Goal: Complete application form: Complete application form

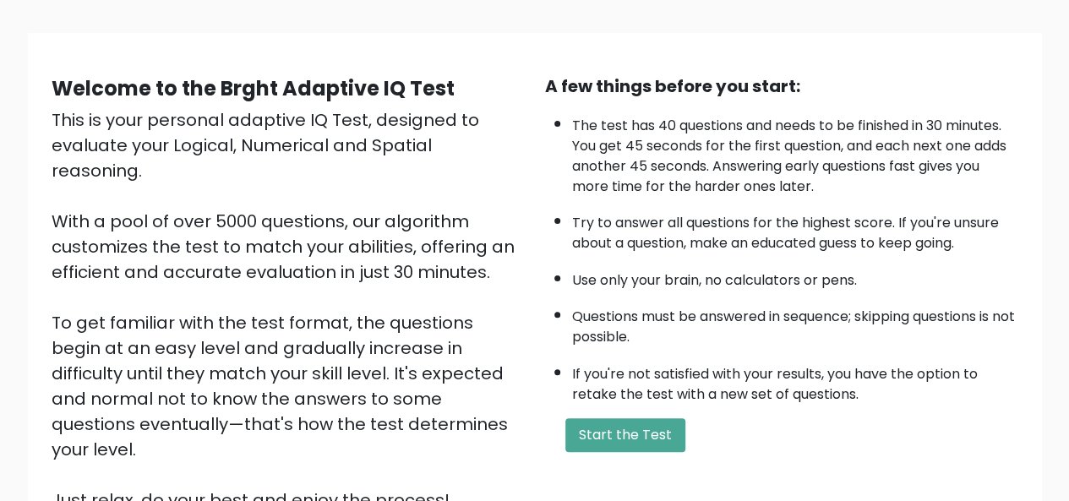
scroll to position [101, 0]
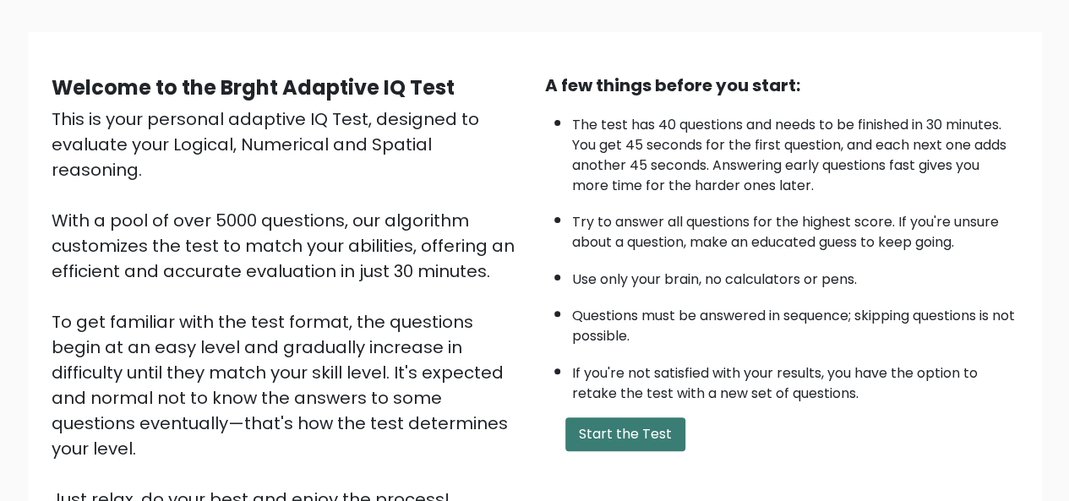
click at [631, 438] on button "Start the Test" at bounding box center [625, 435] width 120 height 34
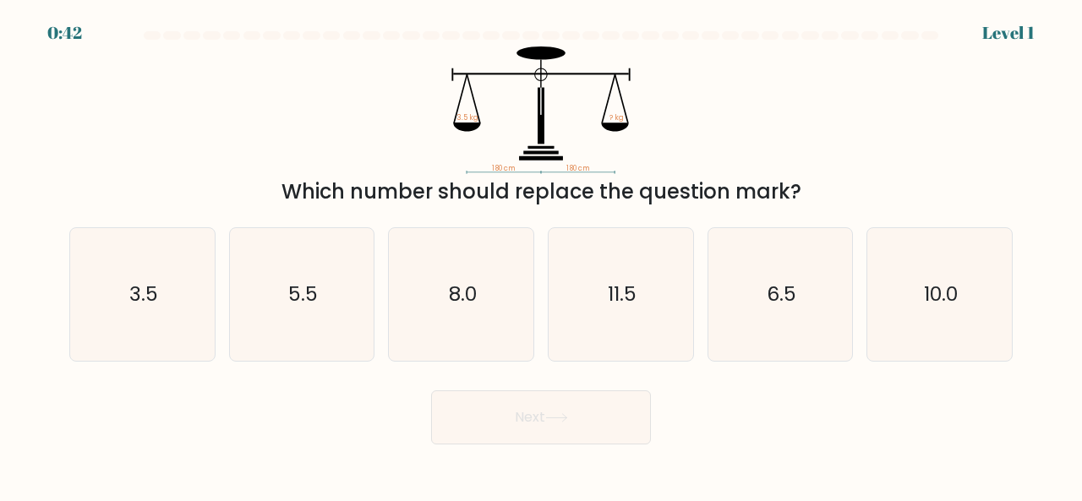
drag, startPoint x: 0, startPoint y: 0, endPoint x: 1081, endPoint y: 172, distance: 1094.6
click at [1081, 172] on form at bounding box center [541, 237] width 1082 height 413
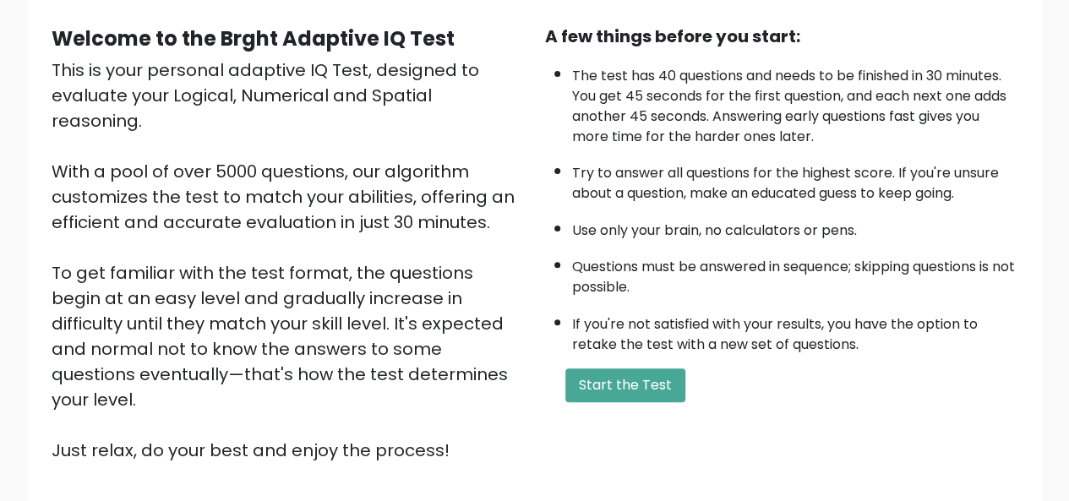
click at [918, 142] on html "BRGHT BRGHT Log in Take the test Take the test Welcome to the Brght Adaptive IQ…" at bounding box center [534, 262] width 1069 height 825
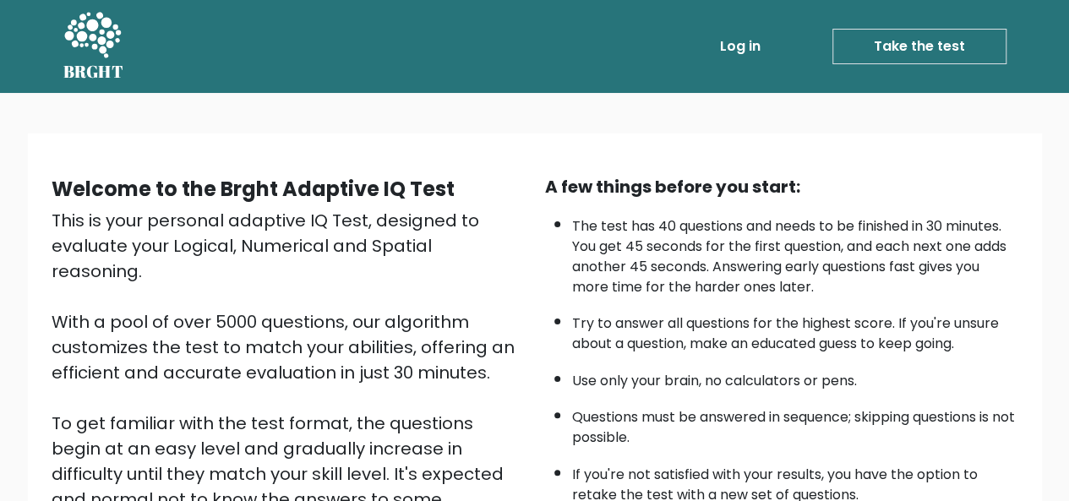
click at [904, 43] on link "Take the test" at bounding box center [920, 47] width 174 height 36
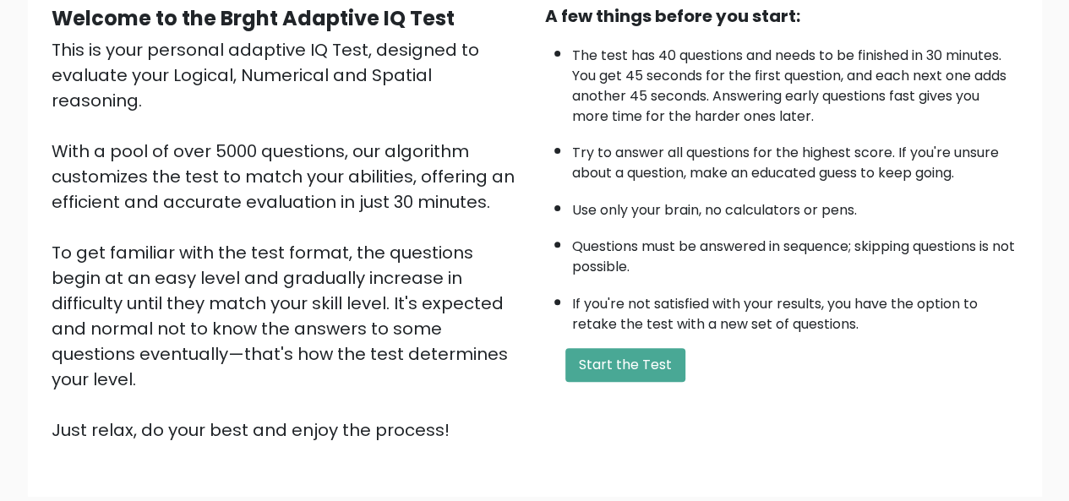
scroll to position [221, 0]
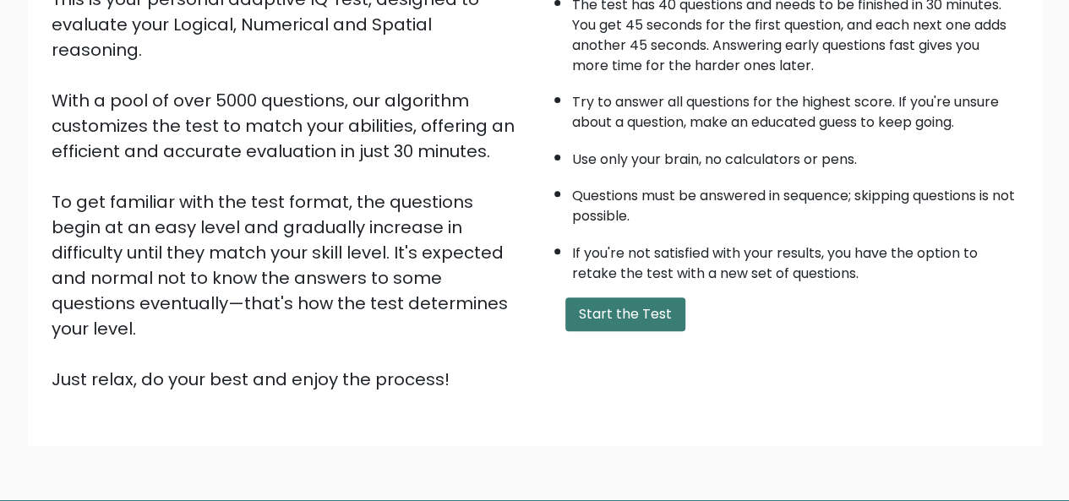
click at [655, 320] on button "Start the Test" at bounding box center [625, 315] width 120 height 34
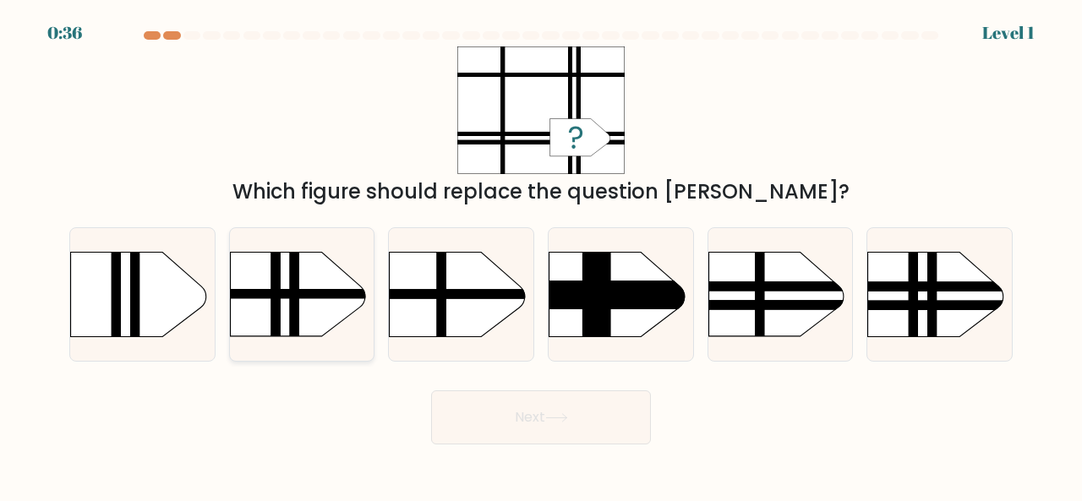
click at [298, 305] on rect at bounding box center [294, 233] width 9 height 287
click at [541, 255] on input "b." at bounding box center [541, 253] width 1 height 4
radio input "true"
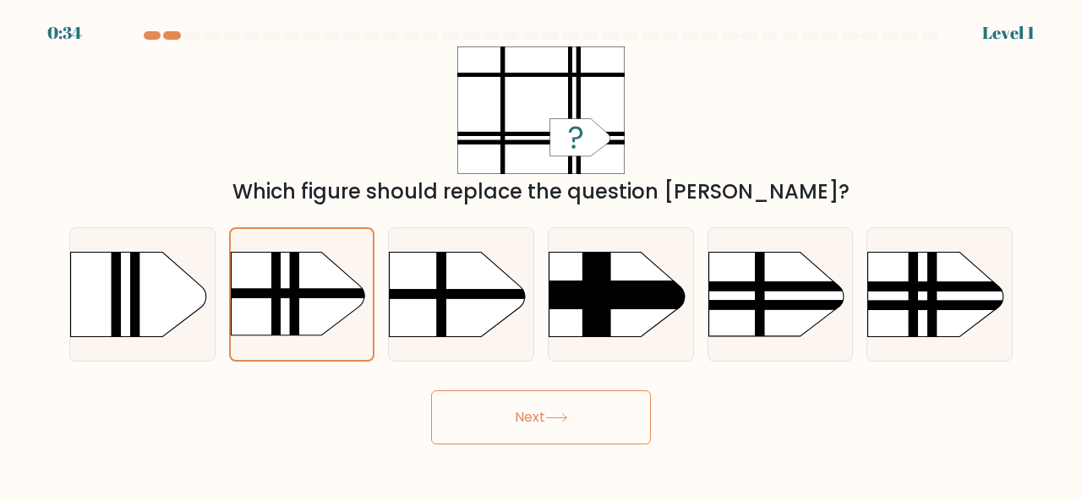
click at [527, 420] on button "Next" at bounding box center [541, 418] width 220 height 54
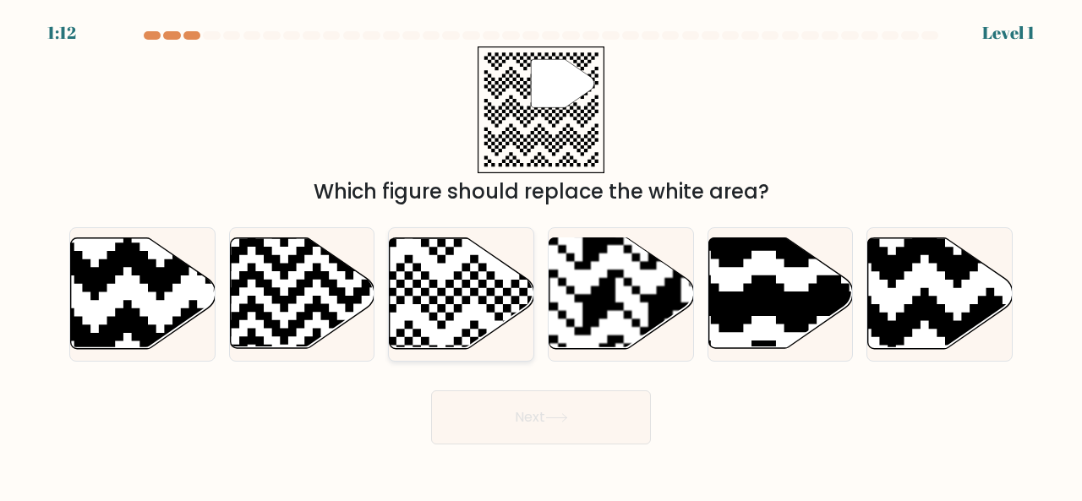
click at [402, 285] on icon at bounding box center [413, 354] width 262 height 262
click at [541, 255] on input "c." at bounding box center [541, 253] width 1 height 4
radio input "true"
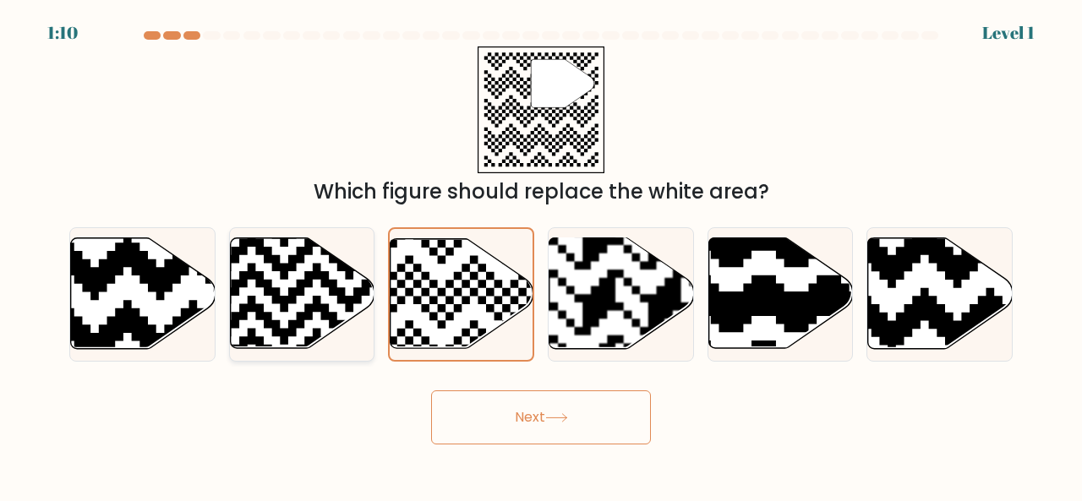
click at [315, 298] on icon at bounding box center [346, 354] width 262 height 262
click at [541, 255] on input "b." at bounding box center [541, 253] width 1 height 4
radio input "true"
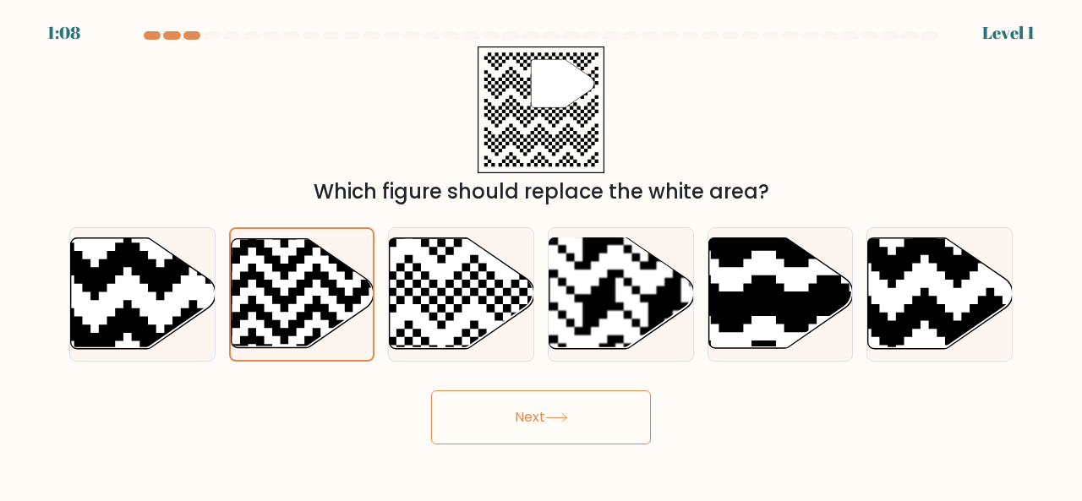
click at [508, 408] on button "Next" at bounding box center [541, 418] width 220 height 54
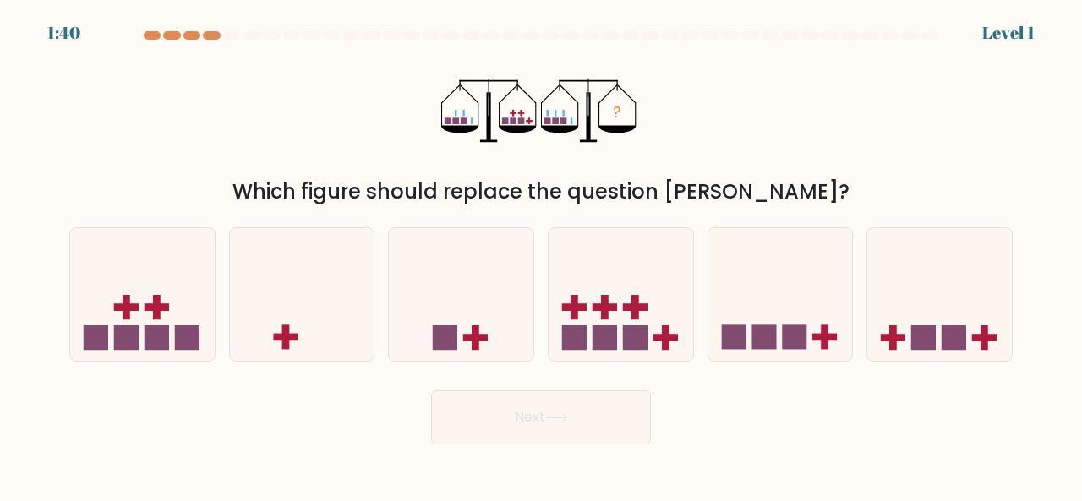
click at [508, 408] on button "Next" at bounding box center [541, 418] width 220 height 54
click at [585, 322] on icon at bounding box center [621, 293] width 145 height 119
click at [542, 255] on input "d." at bounding box center [541, 253] width 1 height 4
radio input "true"
click at [524, 408] on button "Next" at bounding box center [541, 418] width 220 height 54
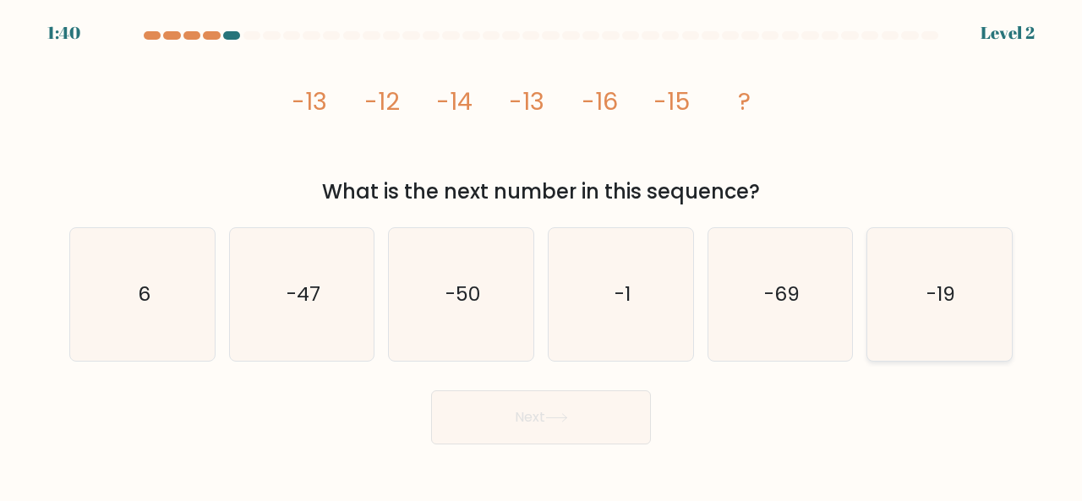
click at [955, 325] on icon "-19" at bounding box center [939, 294] width 133 height 133
click at [542, 255] on input "f. -19" at bounding box center [541, 253] width 1 height 4
radio input "true"
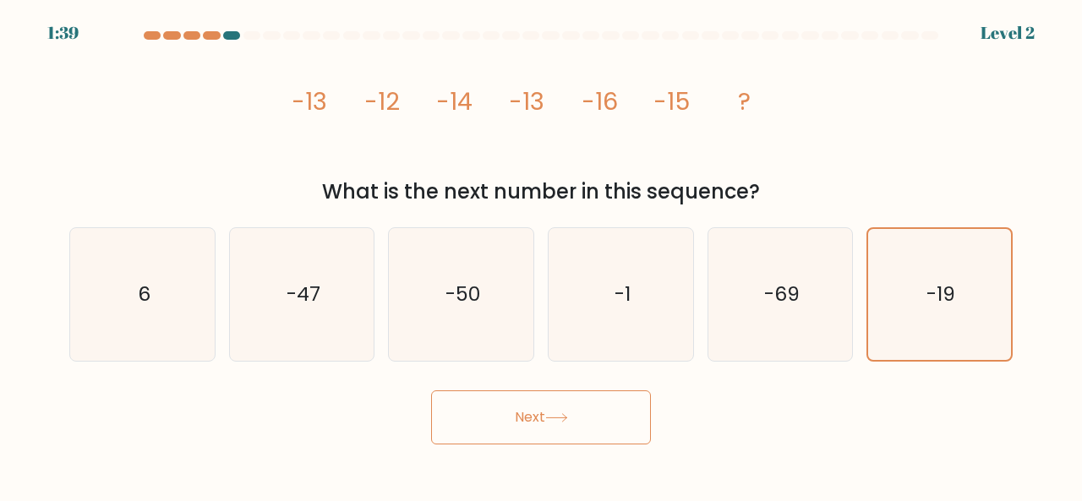
click at [581, 431] on button "Next" at bounding box center [541, 418] width 220 height 54
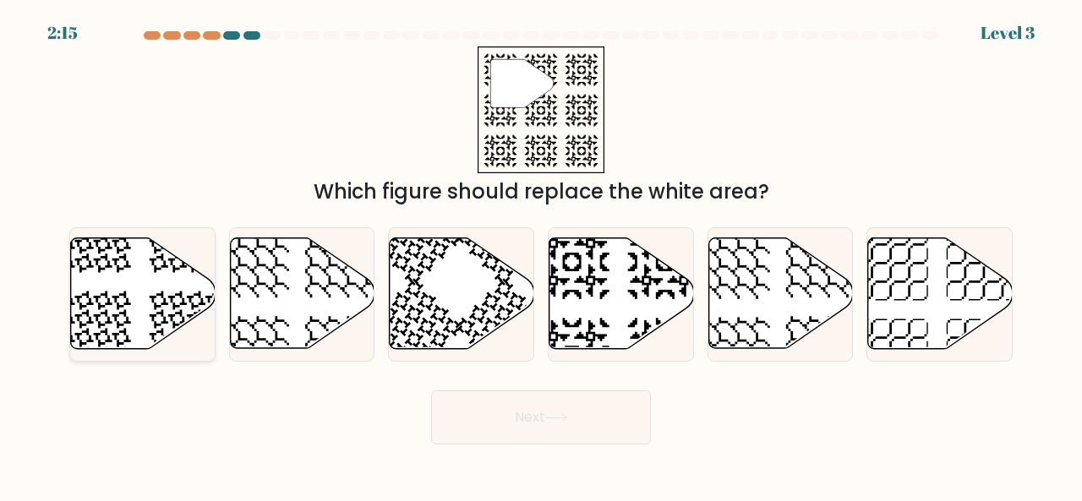
click at [115, 323] on icon at bounding box center [143, 293] width 145 height 111
click at [541, 255] on input "a." at bounding box center [541, 253] width 1 height 4
radio input "true"
click at [589, 429] on button "Next" at bounding box center [541, 418] width 220 height 54
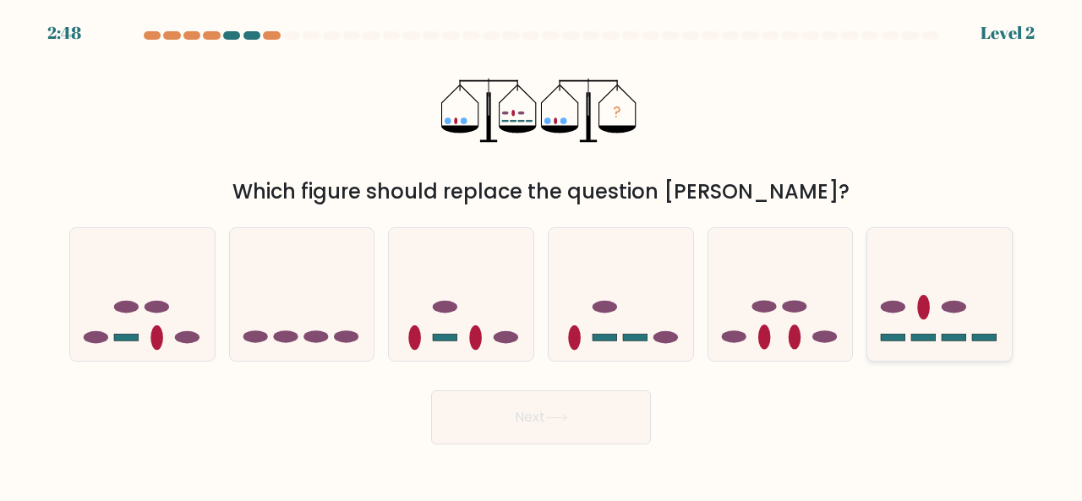
click at [916, 325] on icon at bounding box center [939, 293] width 145 height 119
click at [542, 255] on input "f." at bounding box center [541, 253] width 1 height 4
radio input "true"
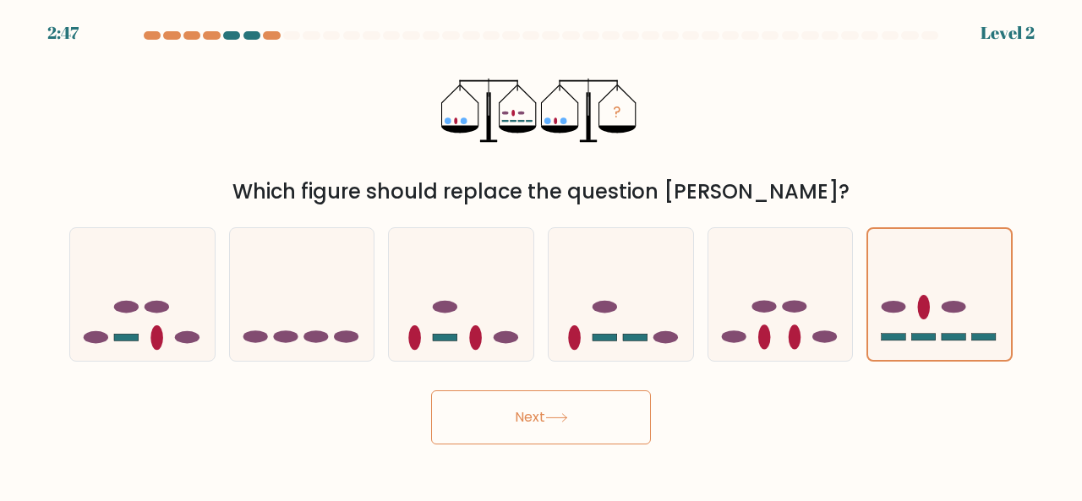
click at [568, 415] on icon at bounding box center [556, 417] width 23 height 9
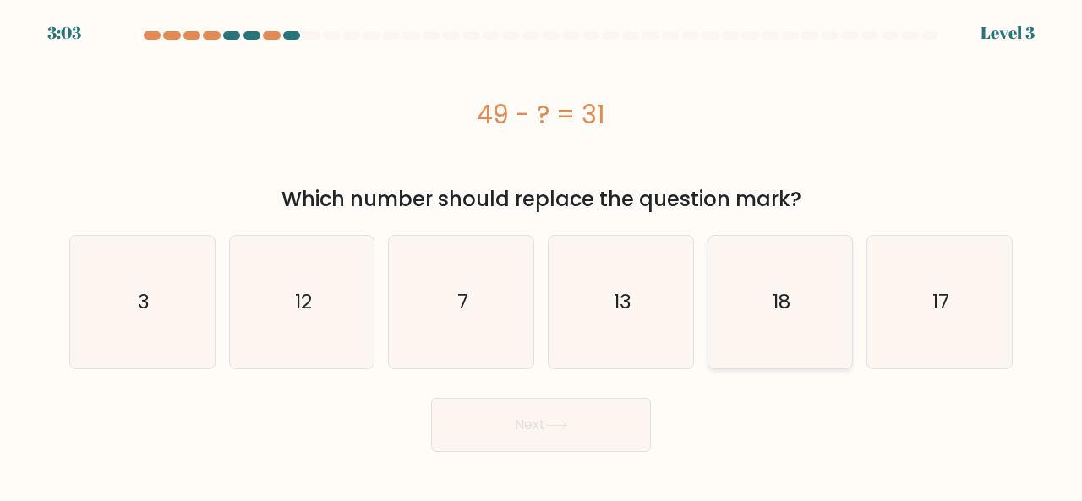
click at [807, 275] on icon "18" at bounding box center [780, 302] width 133 height 133
click at [542, 255] on input "e. 18" at bounding box center [541, 253] width 1 height 4
radio input "true"
click at [527, 425] on button "Next" at bounding box center [541, 425] width 220 height 54
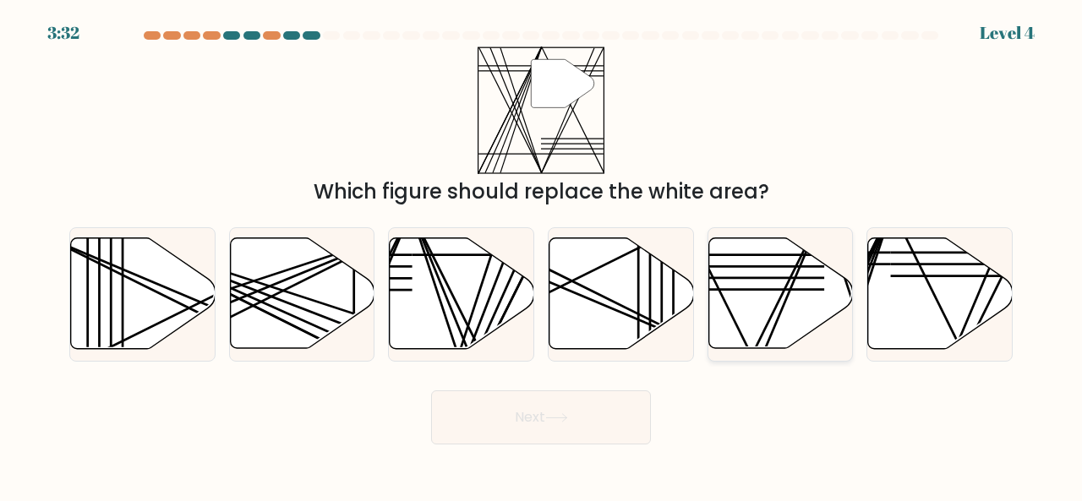
click at [762, 265] on icon at bounding box center [780, 293] width 145 height 111
click at [542, 255] on input "e." at bounding box center [541, 253] width 1 height 4
radio input "true"
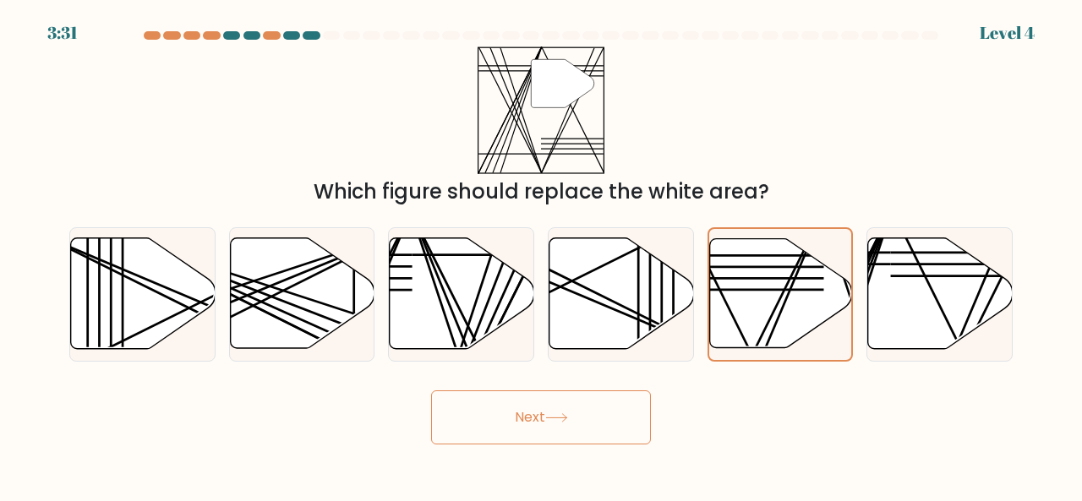
click at [538, 406] on button "Next" at bounding box center [541, 418] width 220 height 54
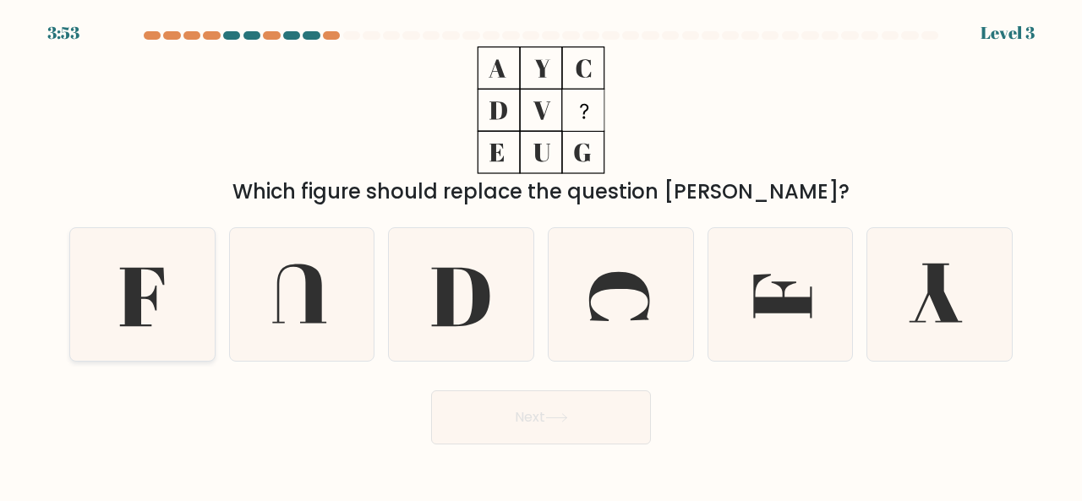
click at [198, 291] on icon at bounding box center [142, 294] width 133 height 133
click at [541, 255] on input "a." at bounding box center [541, 253] width 1 height 4
radio input "true"
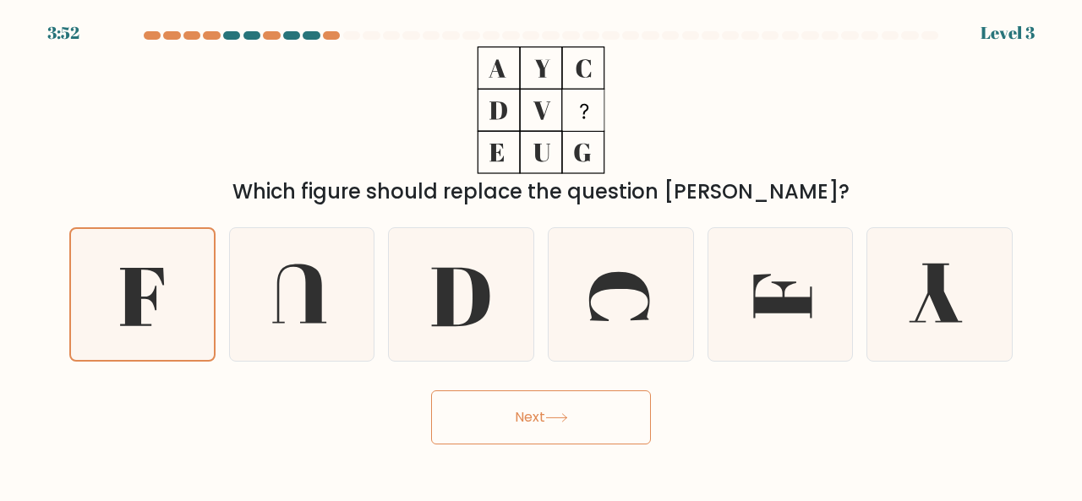
click at [512, 407] on button "Next" at bounding box center [541, 418] width 220 height 54
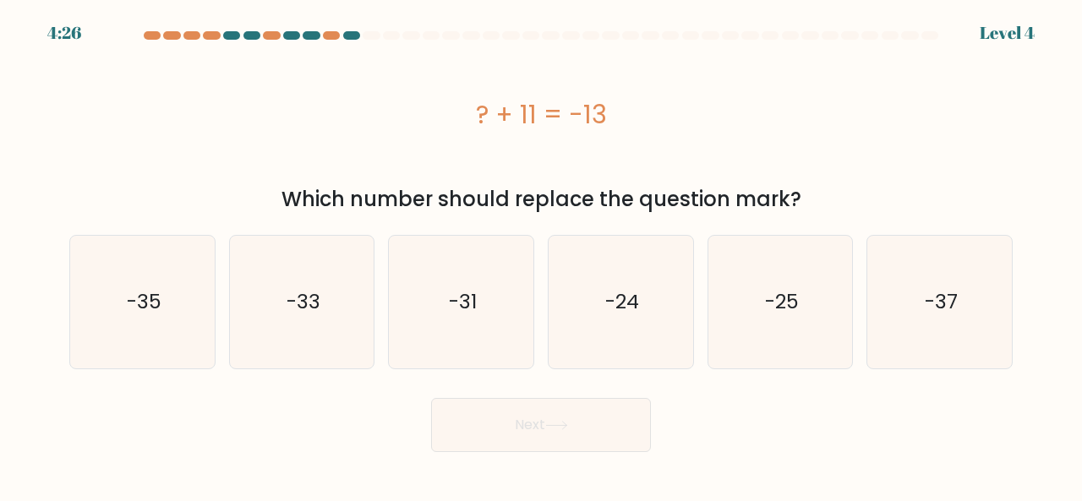
click at [512, 407] on button "Next" at bounding box center [541, 425] width 220 height 54
click at [663, 314] on icon "-24" at bounding box center [620, 302] width 133 height 133
click at [542, 255] on input "d. -24" at bounding box center [541, 253] width 1 height 4
radio input "true"
click at [526, 424] on button "Next" at bounding box center [541, 425] width 220 height 54
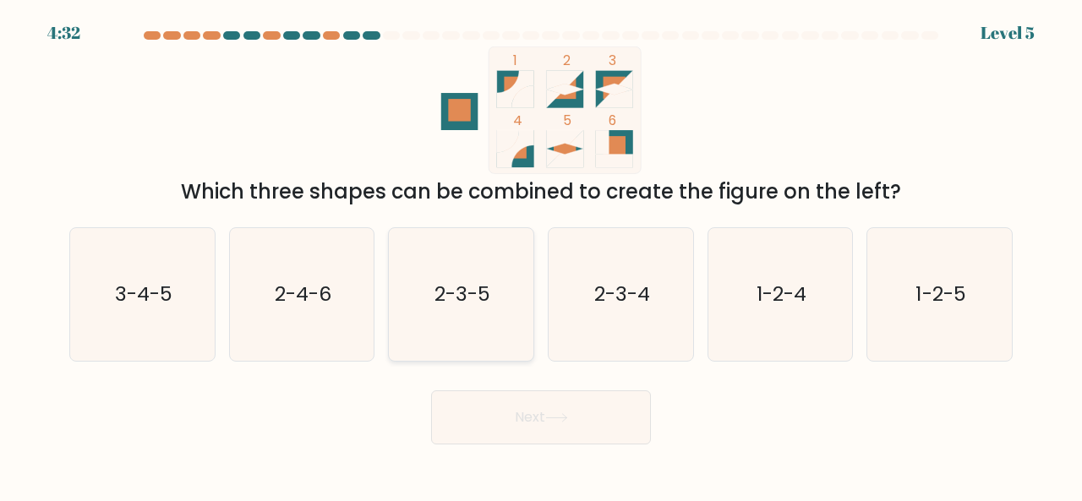
click at [493, 273] on icon "2-3-5" at bounding box center [461, 294] width 133 height 133
click at [541, 255] on input "c. 2-3-5" at bounding box center [541, 253] width 1 height 4
radio input "true"
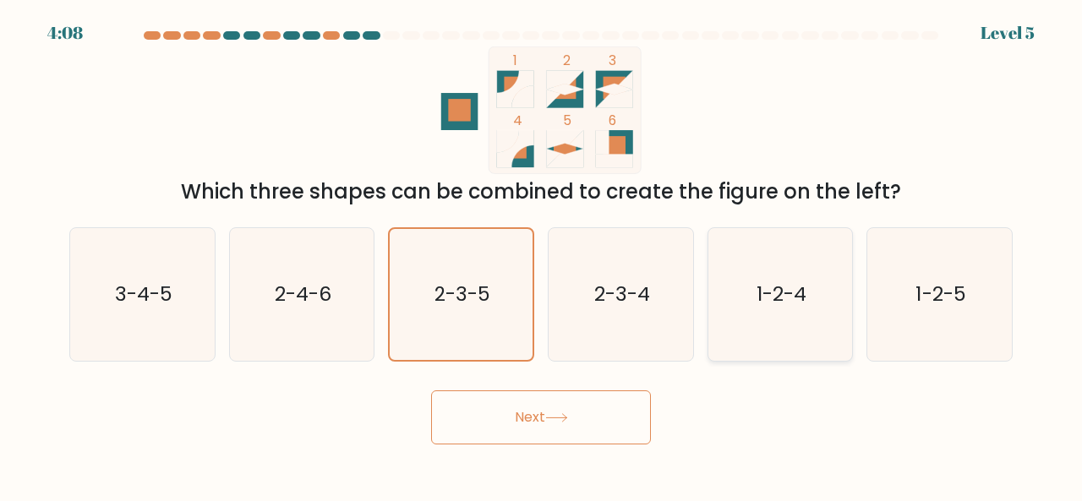
click at [789, 325] on icon "1-2-4" at bounding box center [780, 294] width 133 height 133
click at [542, 255] on input "e. 1-2-4" at bounding box center [541, 253] width 1 height 4
radio input "true"
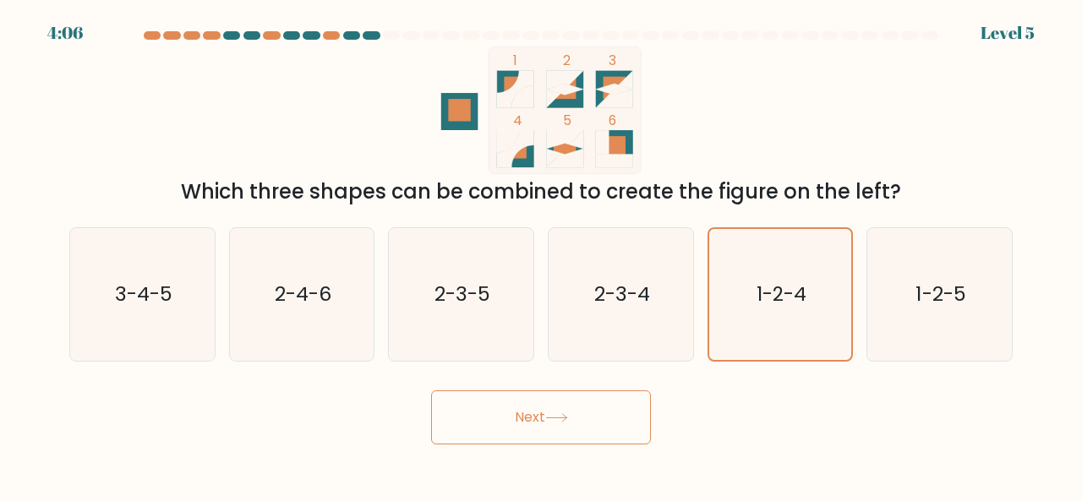
click at [587, 411] on button "Next" at bounding box center [541, 418] width 220 height 54
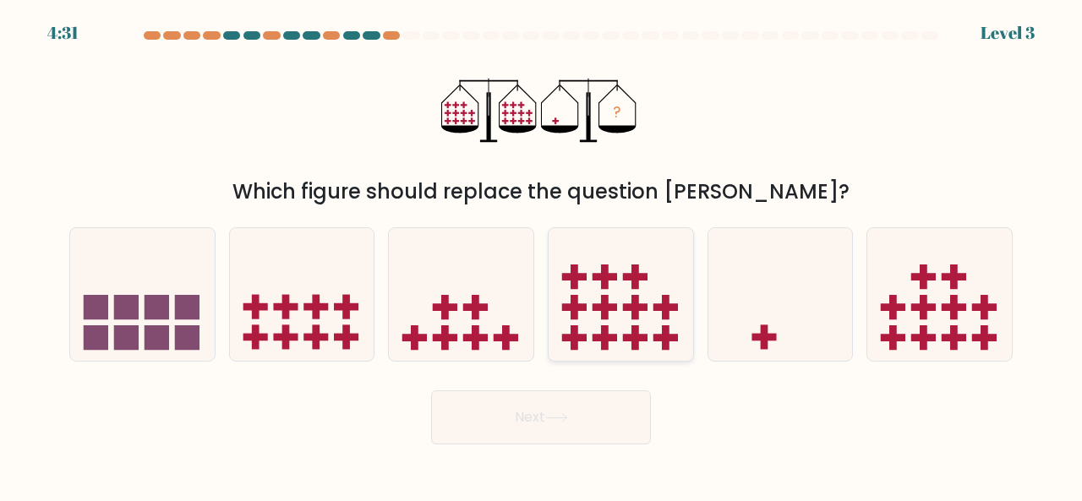
click at [629, 319] on icon at bounding box center [621, 293] width 145 height 119
click at [542, 255] on input "d." at bounding box center [541, 253] width 1 height 4
radio input "true"
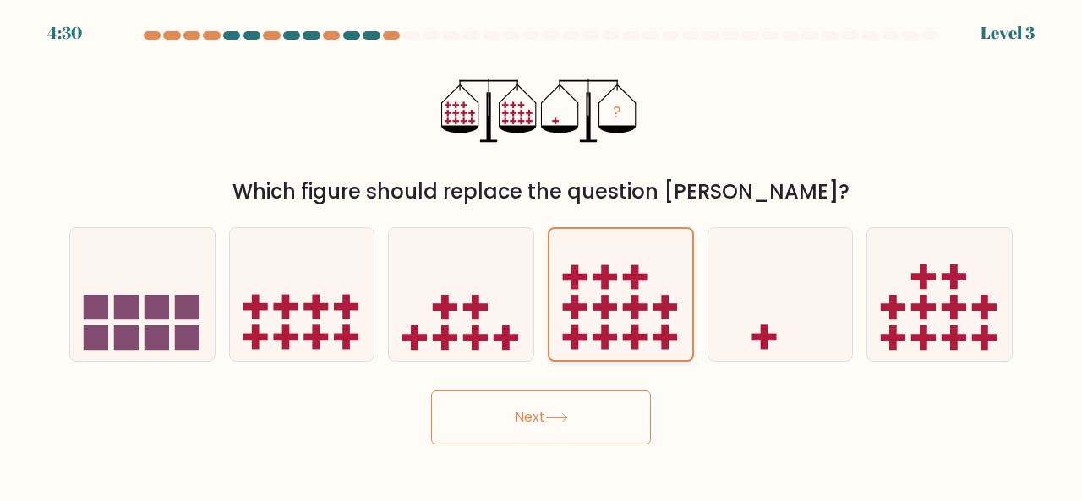
click at [629, 319] on icon at bounding box center [620, 294] width 143 height 118
click at [542, 255] on input "d." at bounding box center [541, 253] width 1 height 4
click at [544, 423] on button "Next" at bounding box center [541, 418] width 220 height 54
click at [553, 412] on button "Next" at bounding box center [541, 418] width 220 height 54
click at [604, 434] on button "Next" at bounding box center [541, 418] width 220 height 54
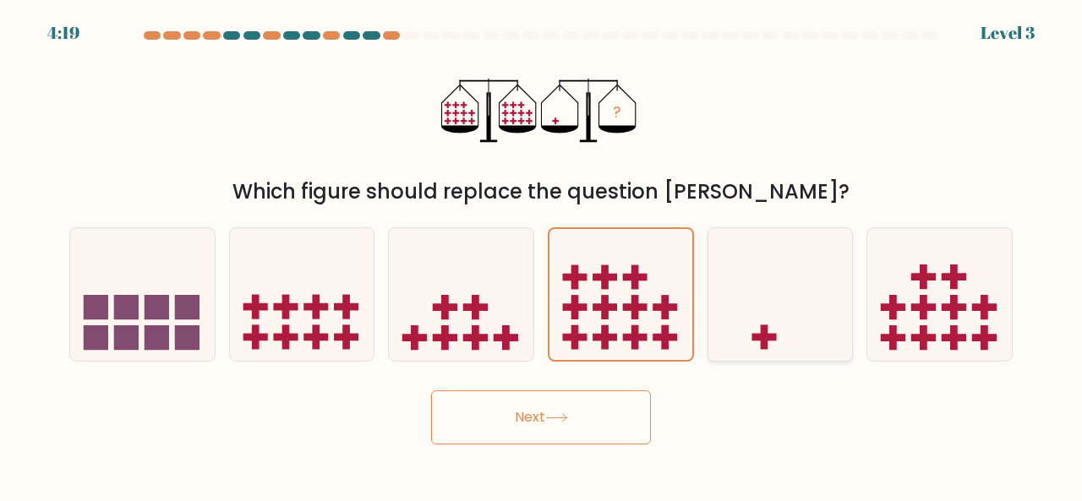
click at [745, 320] on icon at bounding box center [780, 293] width 145 height 119
click at [542, 255] on input "e." at bounding box center [541, 253] width 1 height 4
radio input "true"
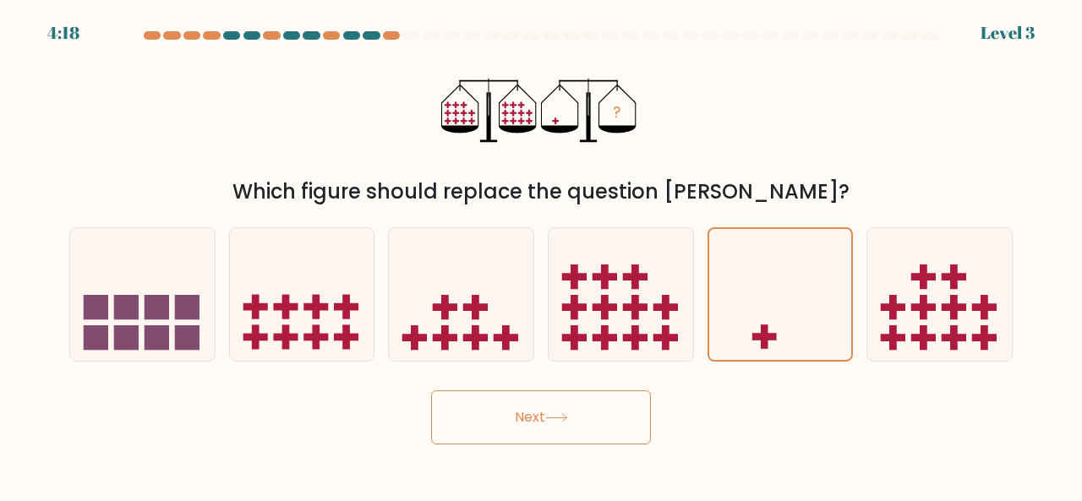
click at [596, 388] on div "Next" at bounding box center [541, 413] width 964 height 63
click at [563, 408] on button "Next" at bounding box center [541, 418] width 220 height 54
click at [614, 444] on body "4:06 Level 3" at bounding box center [541, 250] width 1082 height 501
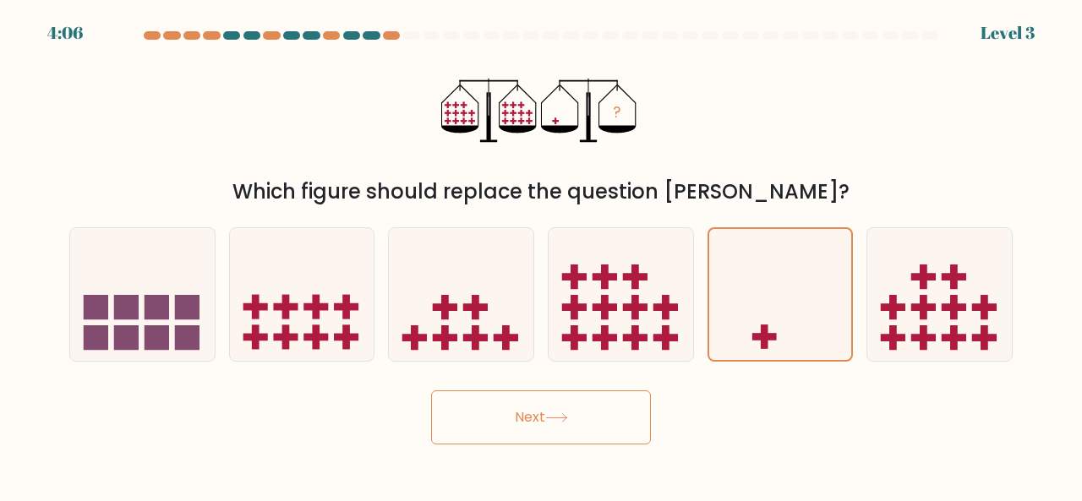
click at [614, 444] on body "4:06 Level 3" at bounding box center [541, 250] width 1082 height 501
click at [287, 292] on icon at bounding box center [302, 293] width 145 height 119
click at [541, 255] on input "b." at bounding box center [541, 253] width 1 height 4
radio input "true"
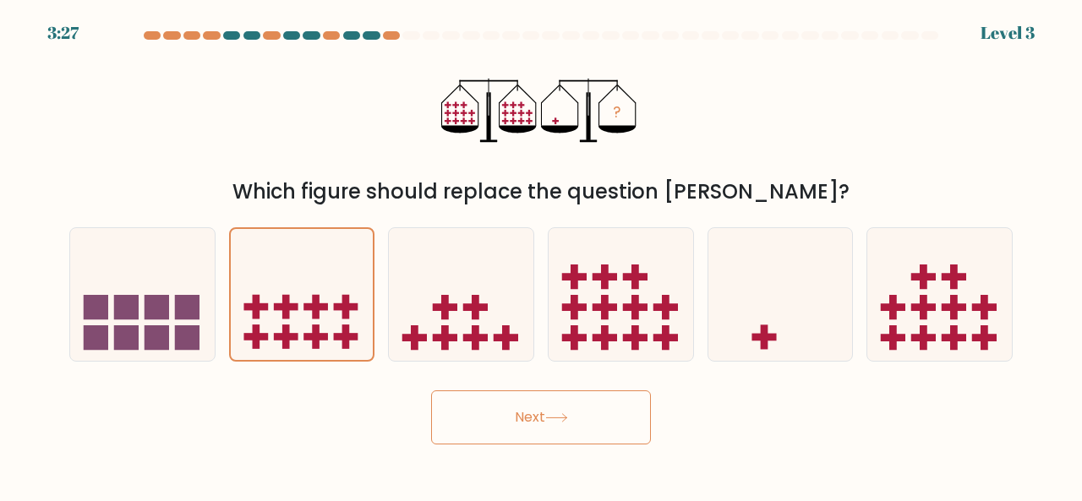
click at [511, 396] on button "Next" at bounding box center [541, 418] width 220 height 54
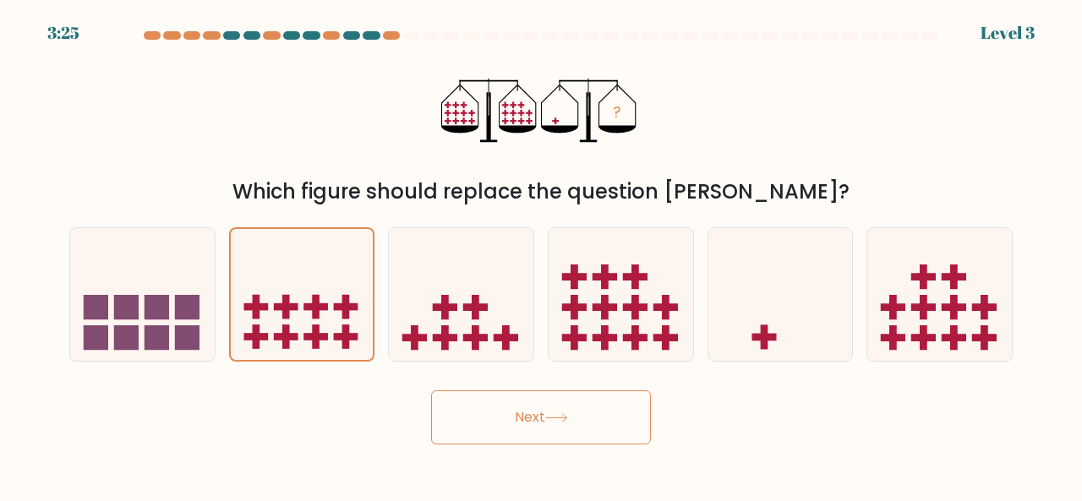
click at [511, 396] on button "Next" at bounding box center [541, 418] width 220 height 54
click at [929, 314] on icon at bounding box center [939, 293] width 145 height 119
click at [542, 255] on input "f." at bounding box center [541, 253] width 1 height 4
radio input "true"
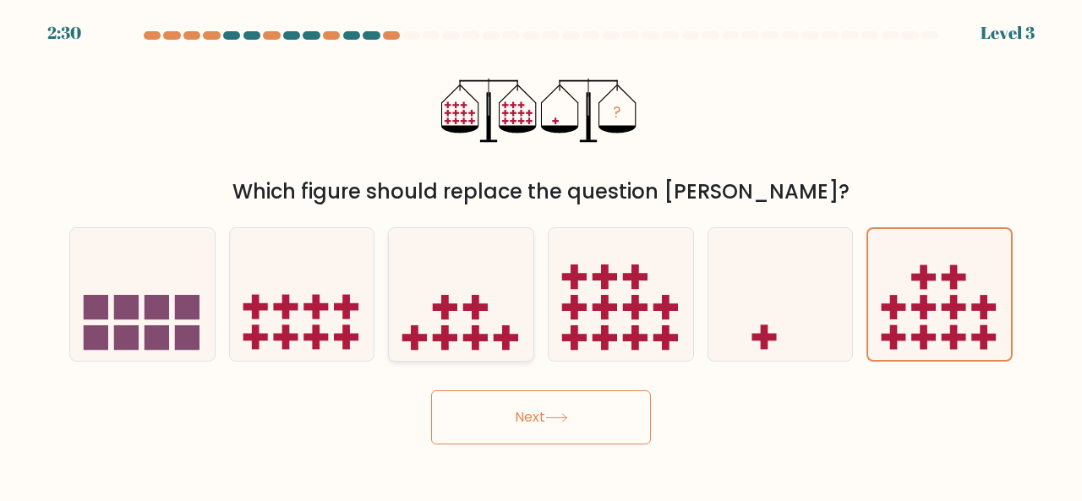
click at [451, 300] on icon at bounding box center [461, 293] width 145 height 119
click at [541, 255] on input "c." at bounding box center [541, 253] width 1 height 4
radio input "true"
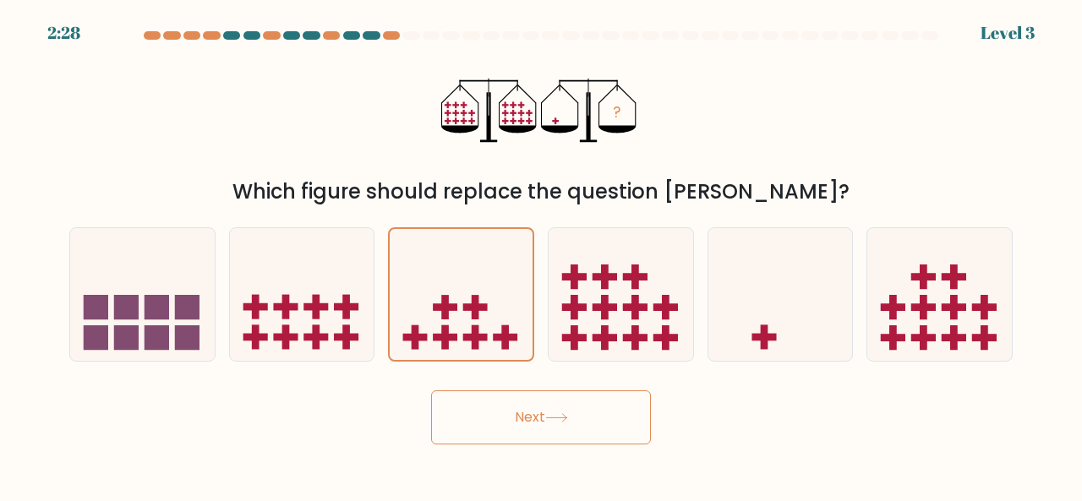
click at [538, 429] on button "Next" at bounding box center [541, 418] width 220 height 54
click at [531, 421] on button "Next" at bounding box center [541, 418] width 220 height 54
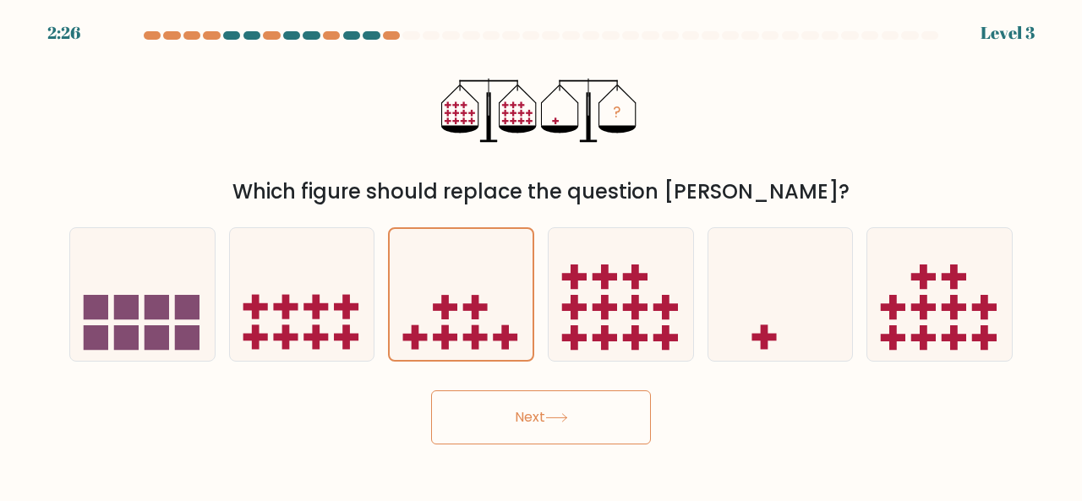
click at [531, 421] on button "Next" at bounding box center [541, 418] width 220 height 54
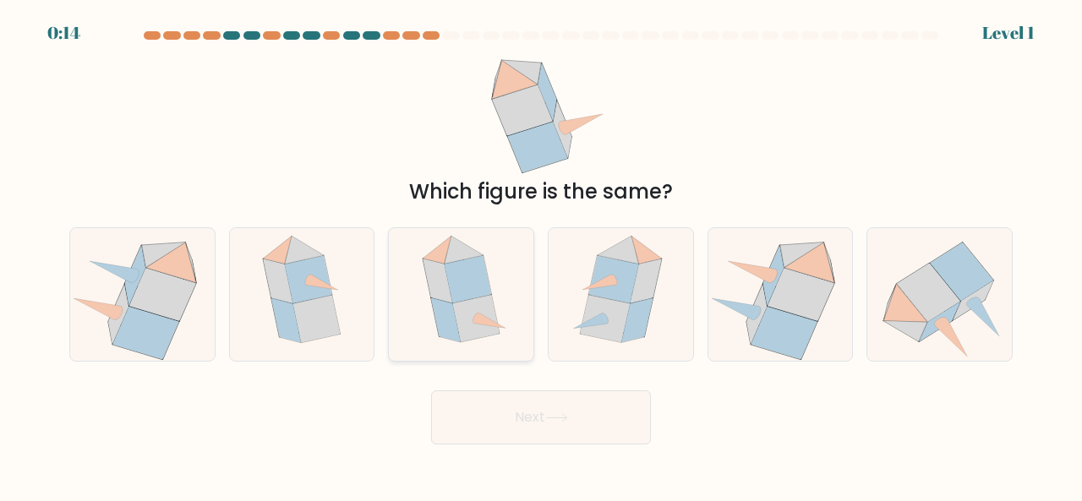
drag, startPoint x: 554, startPoint y: 226, endPoint x: 473, endPoint y: 252, distance: 84.5
click at [473, 252] on div "a. b. c." at bounding box center [541, 288] width 957 height 148
click at [473, 252] on icon at bounding box center [464, 250] width 39 height 28
click at [541, 252] on input "c." at bounding box center [541, 253] width 1 height 4
radio input "true"
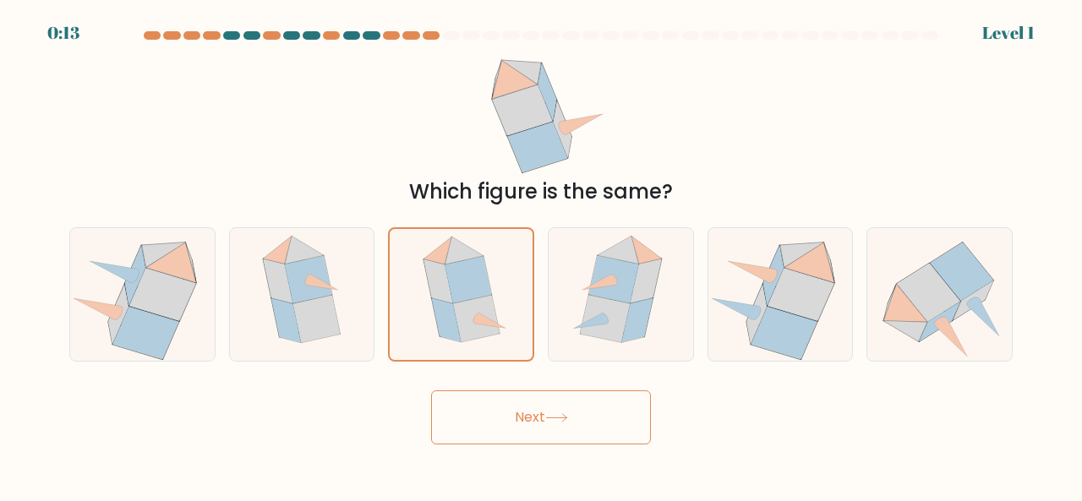
click at [522, 418] on button "Next" at bounding box center [541, 418] width 220 height 54
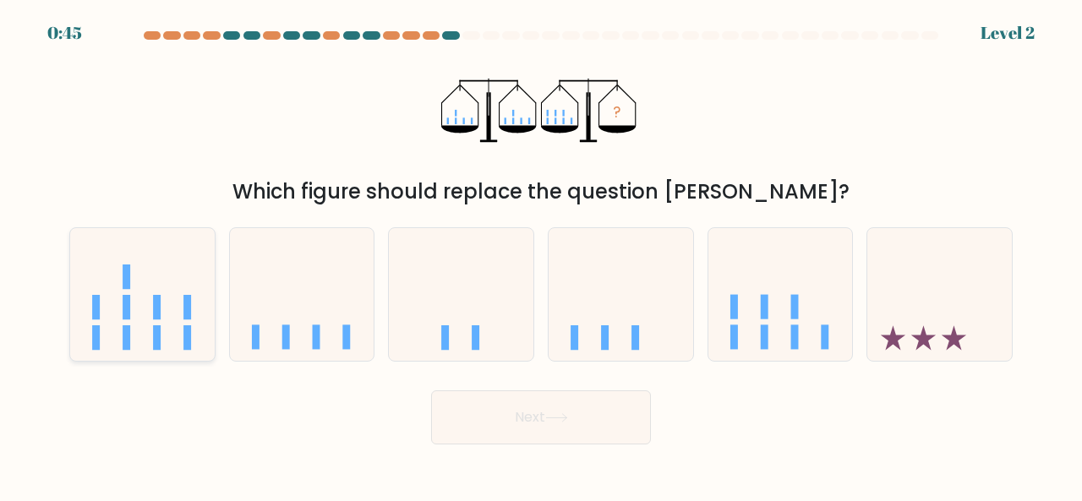
click at [137, 293] on icon at bounding box center [142, 293] width 145 height 119
click at [541, 255] on input "a." at bounding box center [541, 253] width 1 height 4
radio input "true"
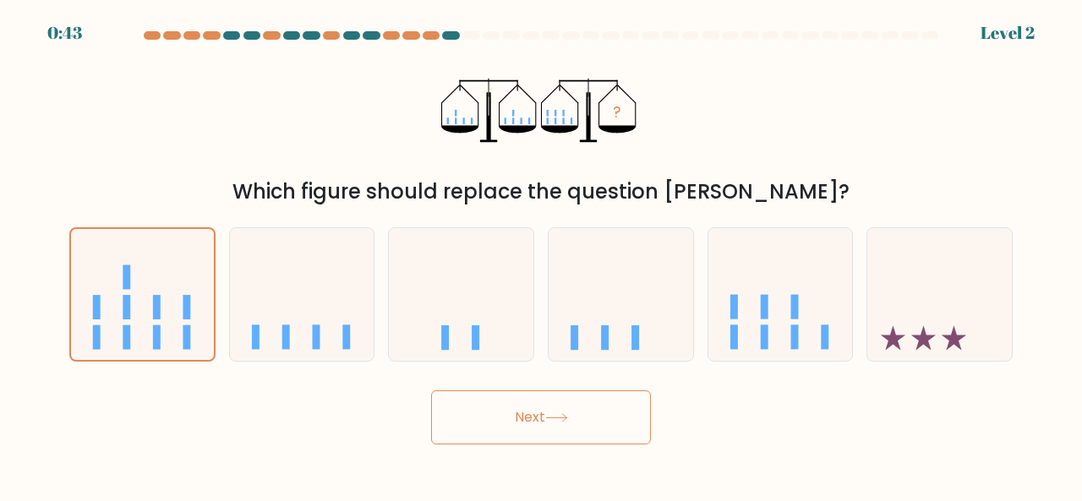
click at [568, 413] on icon at bounding box center [556, 417] width 23 height 9
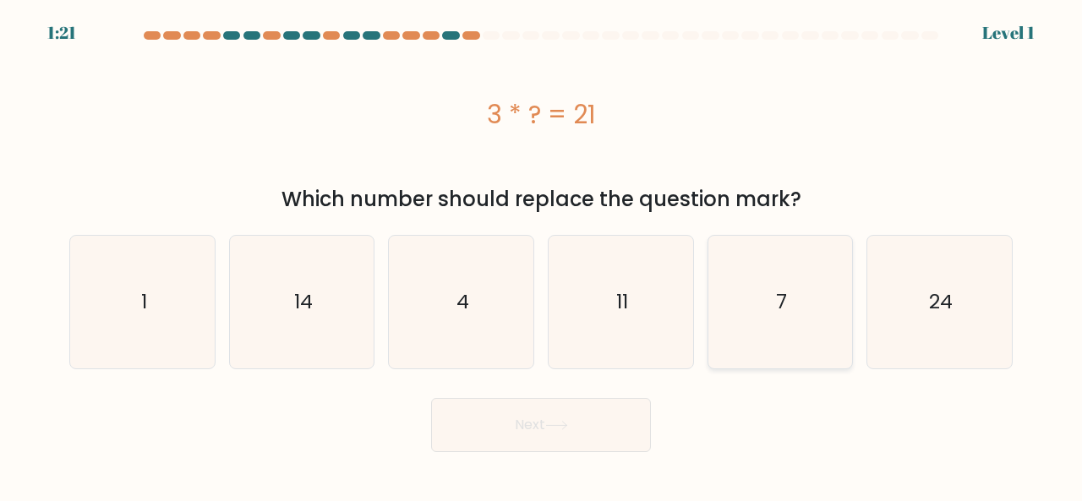
click at [803, 280] on icon "7" at bounding box center [780, 302] width 133 height 133
click at [542, 255] on input "e. 7" at bounding box center [541, 253] width 1 height 4
radio input "true"
click at [497, 435] on button "Next" at bounding box center [541, 425] width 220 height 54
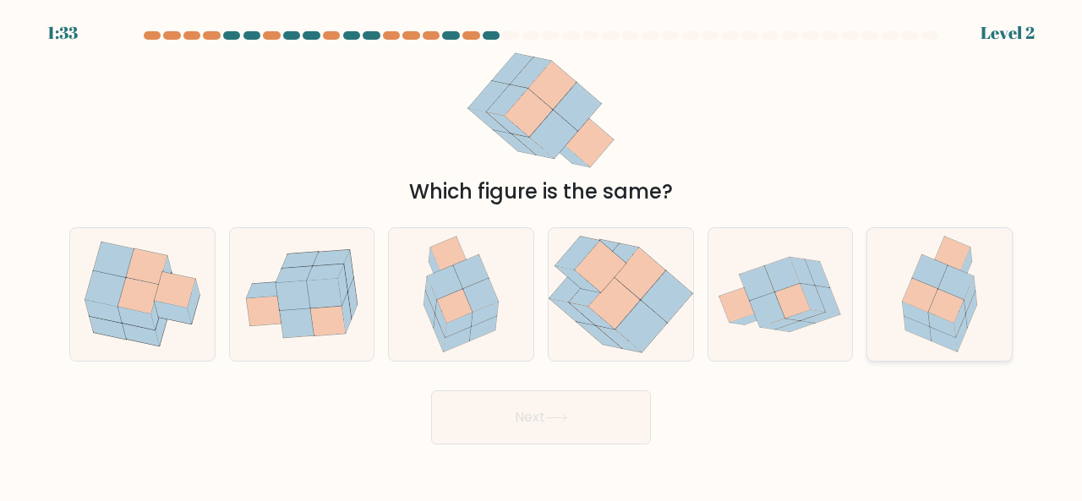
click at [957, 309] on icon at bounding box center [946, 306] width 36 height 34
click at [542, 255] on input "f." at bounding box center [541, 253] width 1 height 4
radio input "true"
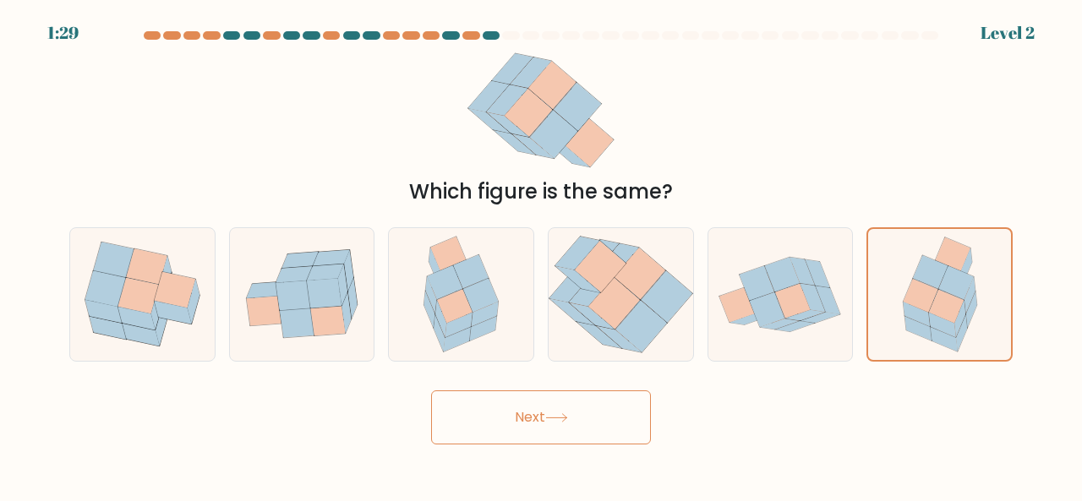
click at [475, 404] on button "Next" at bounding box center [541, 418] width 220 height 54
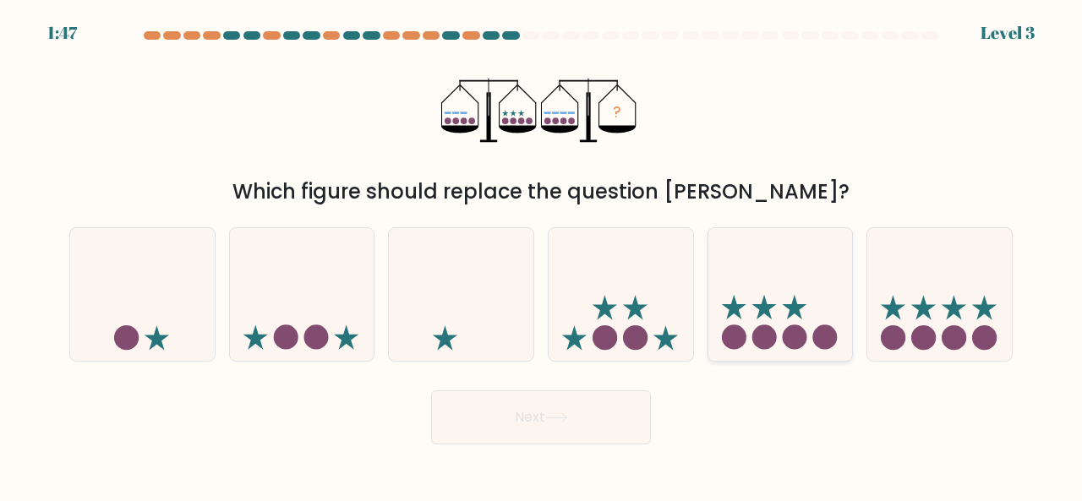
click at [803, 304] on icon at bounding box center [780, 293] width 145 height 119
click at [542, 255] on input "e." at bounding box center [541, 253] width 1 height 4
radio input "true"
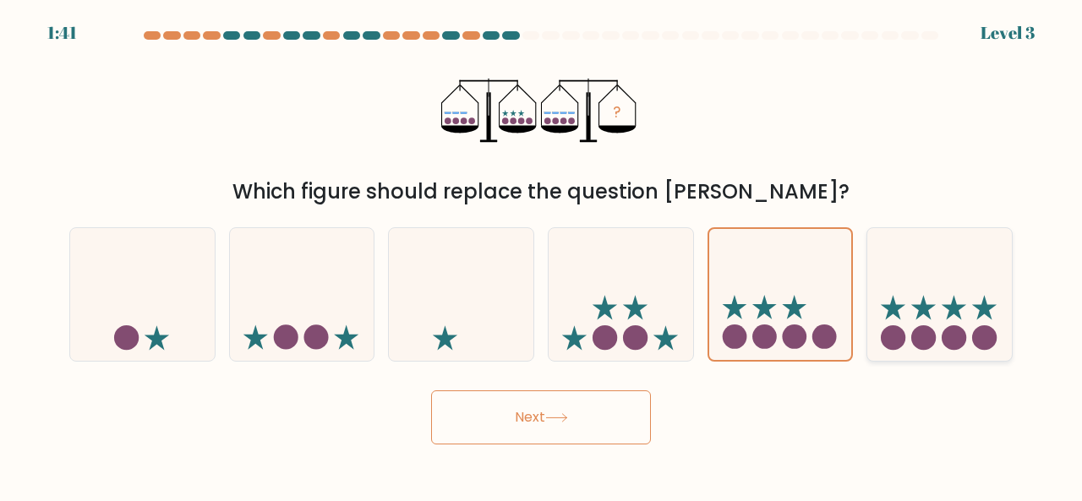
click at [938, 313] on icon at bounding box center [939, 293] width 145 height 119
click at [542, 255] on input "f." at bounding box center [541, 253] width 1 height 4
radio input "true"
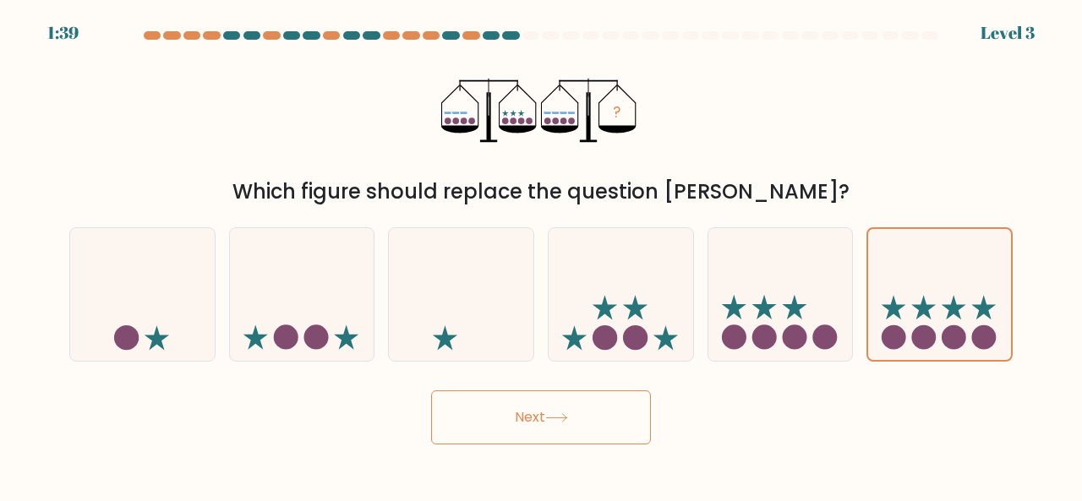
click at [473, 462] on body "1:39 Level 3" at bounding box center [541, 250] width 1082 height 501
click at [516, 420] on button "Next" at bounding box center [541, 418] width 220 height 54
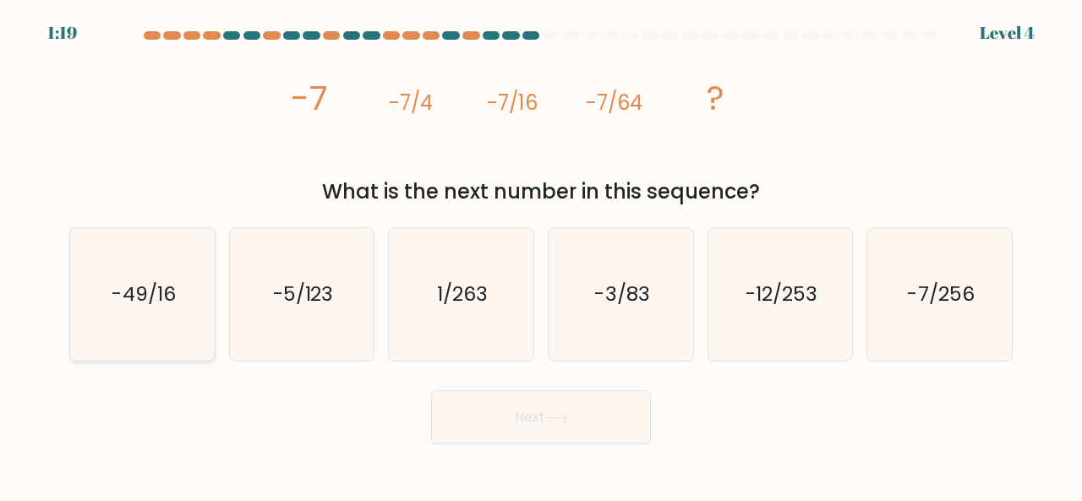
click at [167, 286] on text "-49/16" at bounding box center [143, 294] width 63 height 28
click at [541, 255] on input "a. -49/16" at bounding box center [541, 253] width 1 height 4
radio input "true"
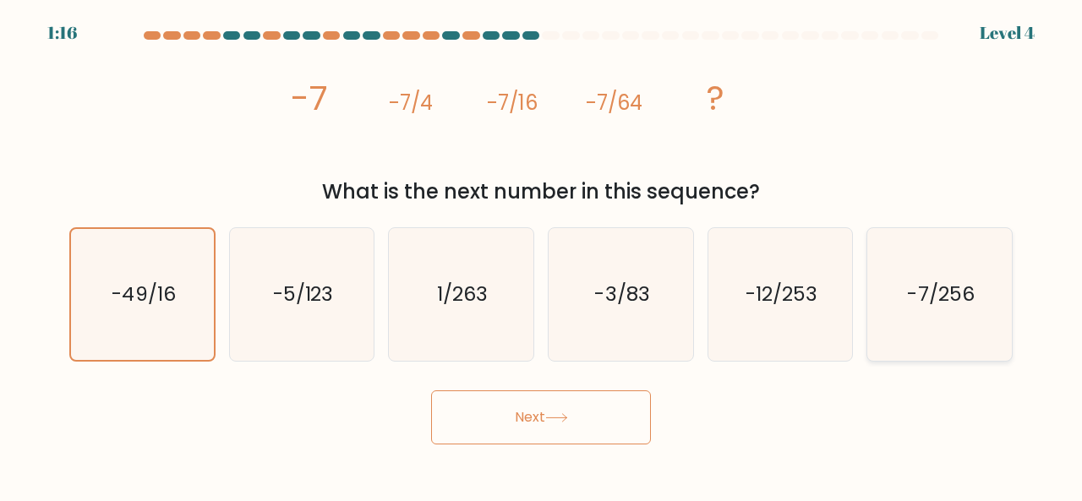
click at [942, 317] on icon "-7/256" at bounding box center [939, 294] width 133 height 133
click at [542, 255] on input "f. -7/256" at bounding box center [541, 253] width 1 height 4
radio input "true"
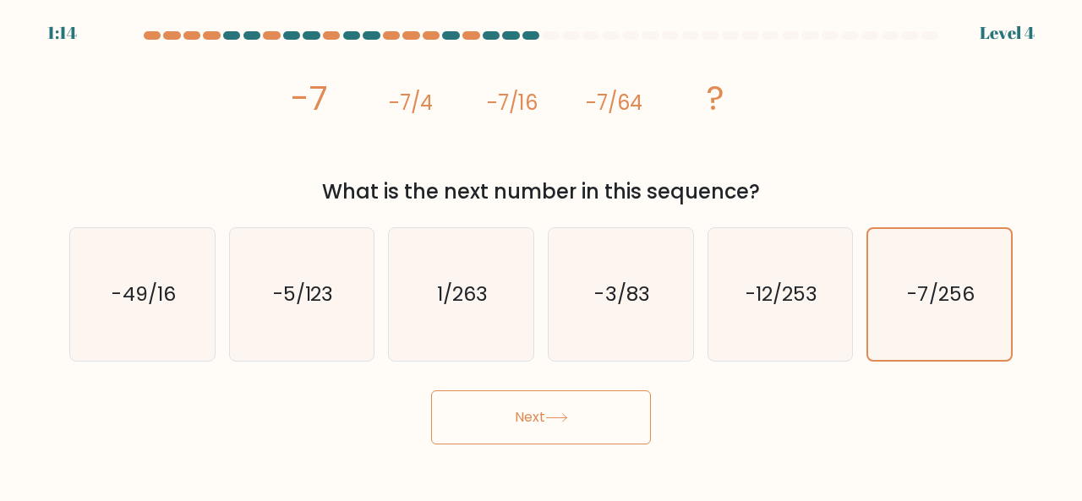
click at [600, 397] on button "Next" at bounding box center [541, 418] width 220 height 54
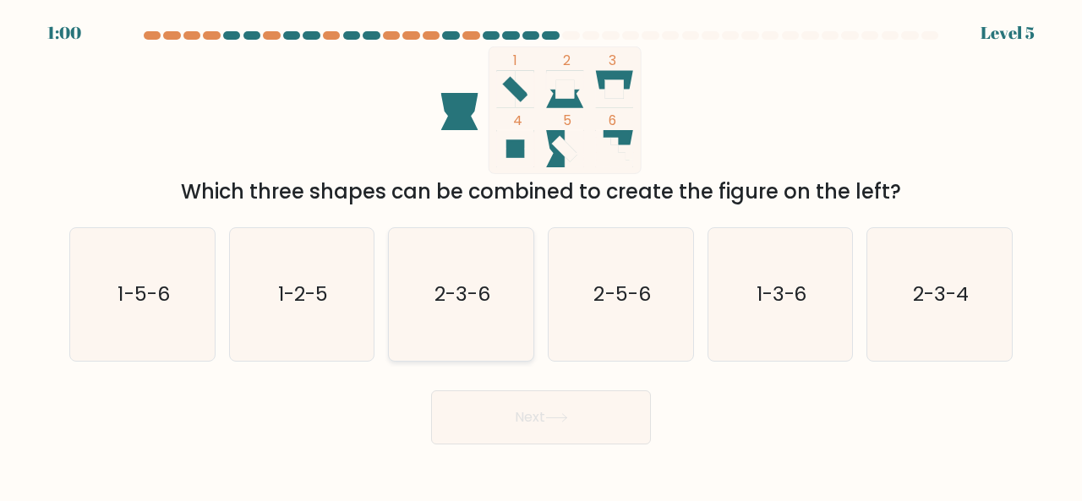
click at [443, 313] on icon "2-3-6" at bounding box center [461, 294] width 133 height 133
click at [541, 255] on input "c. 2-3-6" at bounding box center [541, 253] width 1 height 4
radio input "true"
click at [521, 424] on button "Next" at bounding box center [541, 418] width 220 height 54
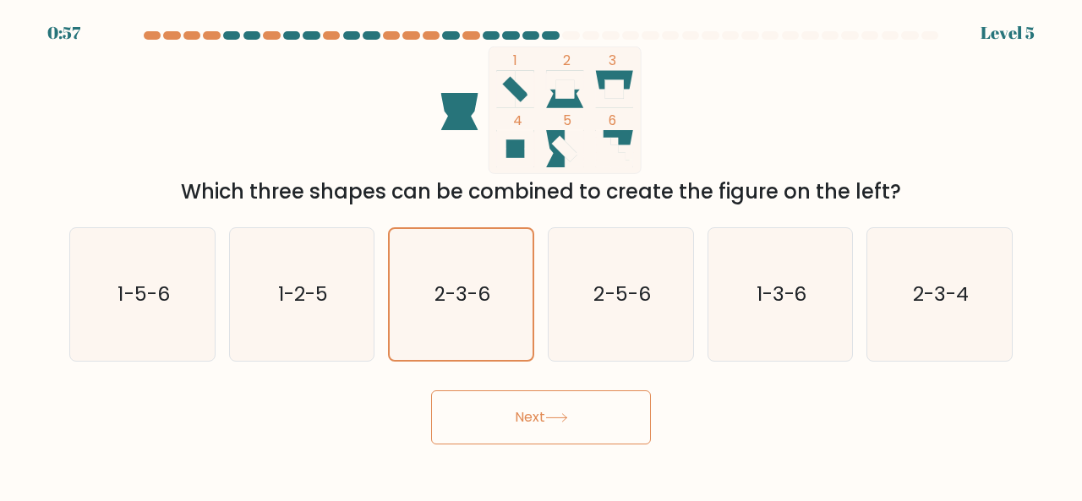
click at [521, 421] on button "Next" at bounding box center [541, 418] width 220 height 54
click at [583, 407] on button "Next" at bounding box center [541, 418] width 220 height 54
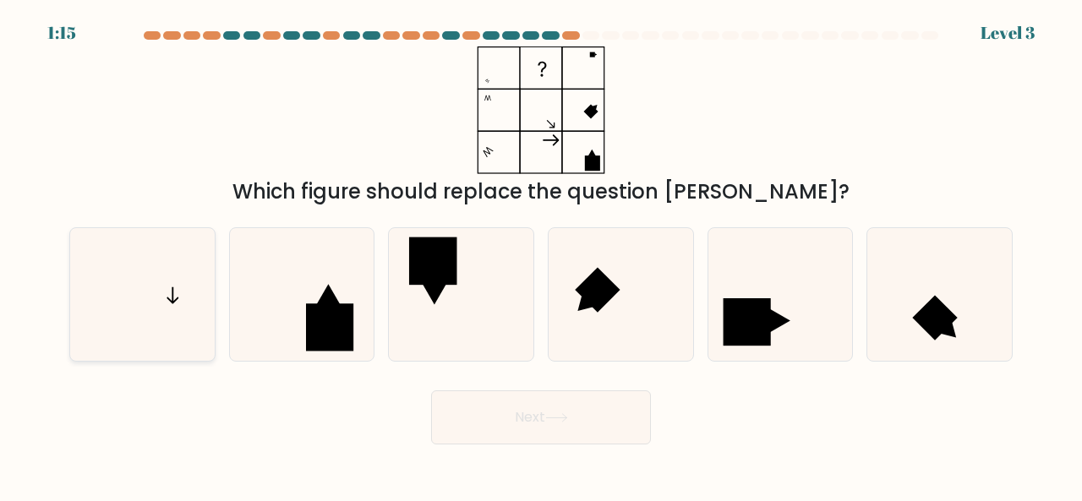
click at [148, 288] on icon at bounding box center [142, 294] width 133 height 133
click at [541, 255] on input "a." at bounding box center [541, 253] width 1 height 4
radio input "true"
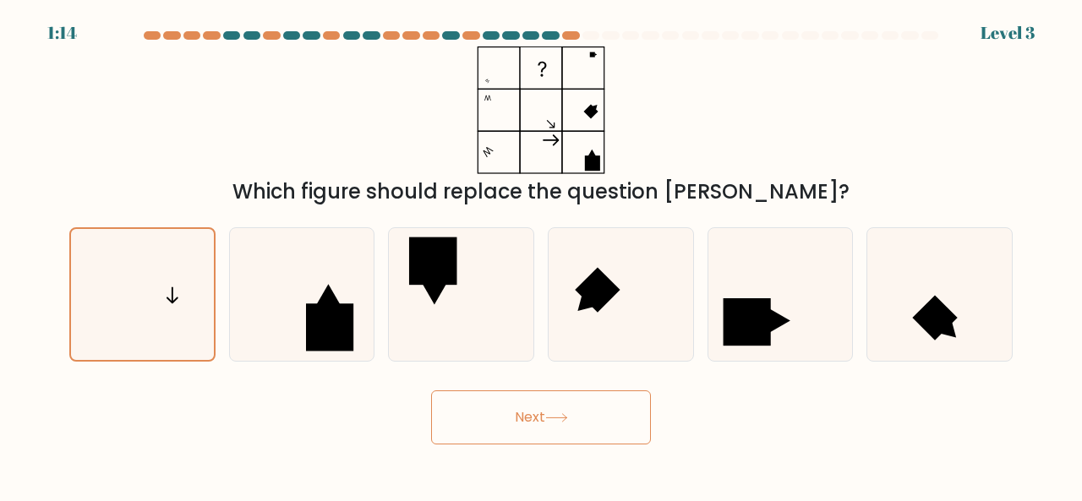
click at [539, 406] on button "Next" at bounding box center [541, 418] width 220 height 54
click at [489, 419] on button "Next" at bounding box center [541, 418] width 220 height 54
click at [588, 428] on button "Next" at bounding box center [541, 418] width 220 height 54
click at [522, 407] on button "Next" at bounding box center [541, 418] width 220 height 54
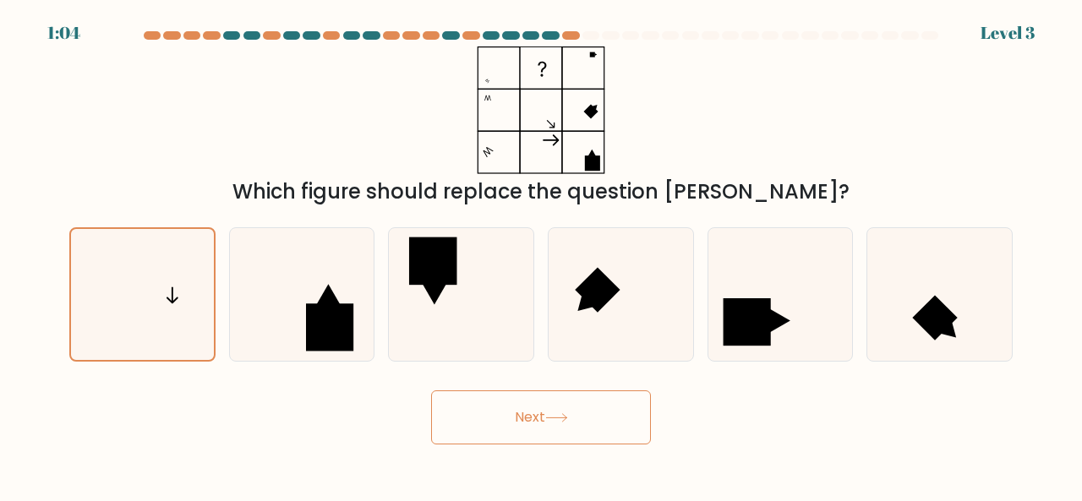
click at [574, 429] on button "Next" at bounding box center [541, 418] width 220 height 54
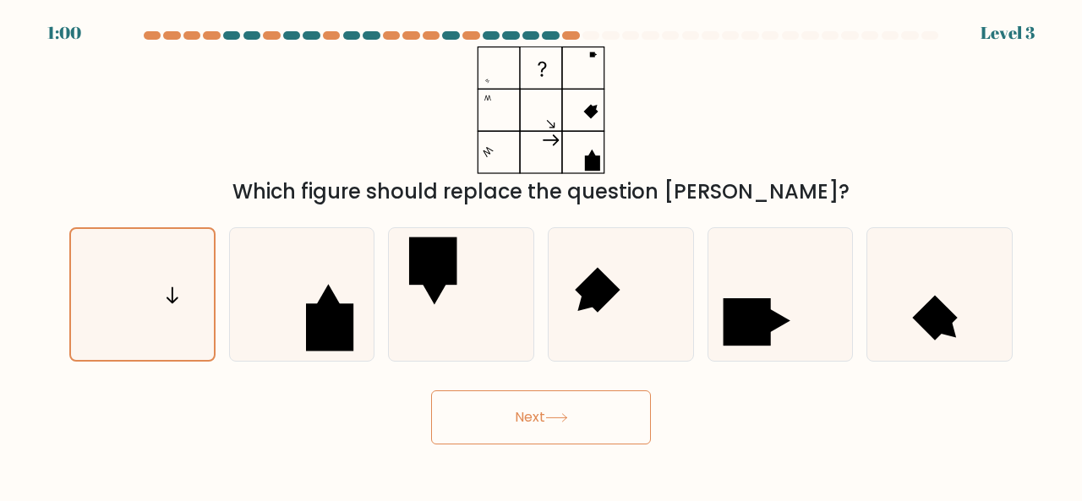
click at [571, 407] on button "Next" at bounding box center [541, 418] width 220 height 54
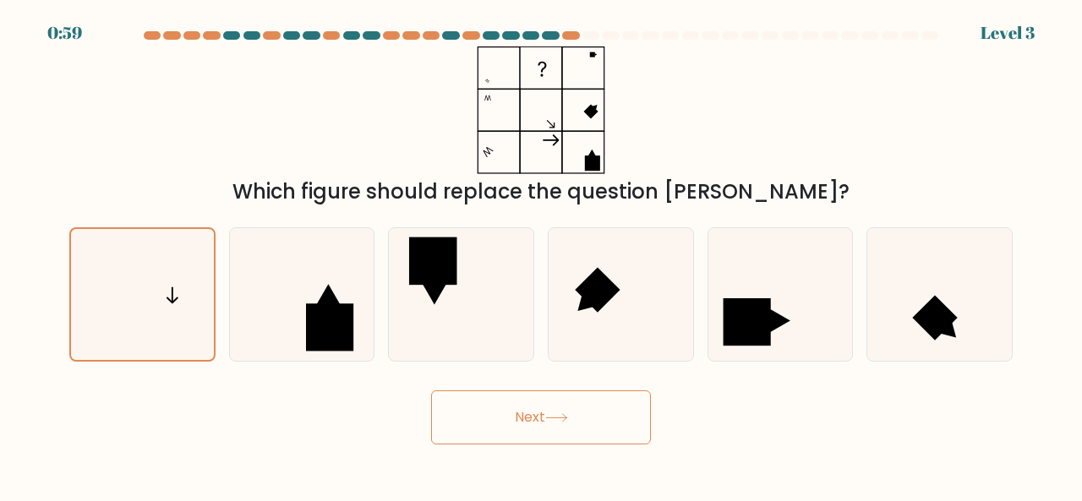
click at [571, 407] on button "Next" at bounding box center [541, 418] width 220 height 54
click at [535, 428] on button "Next" at bounding box center [541, 418] width 220 height 54
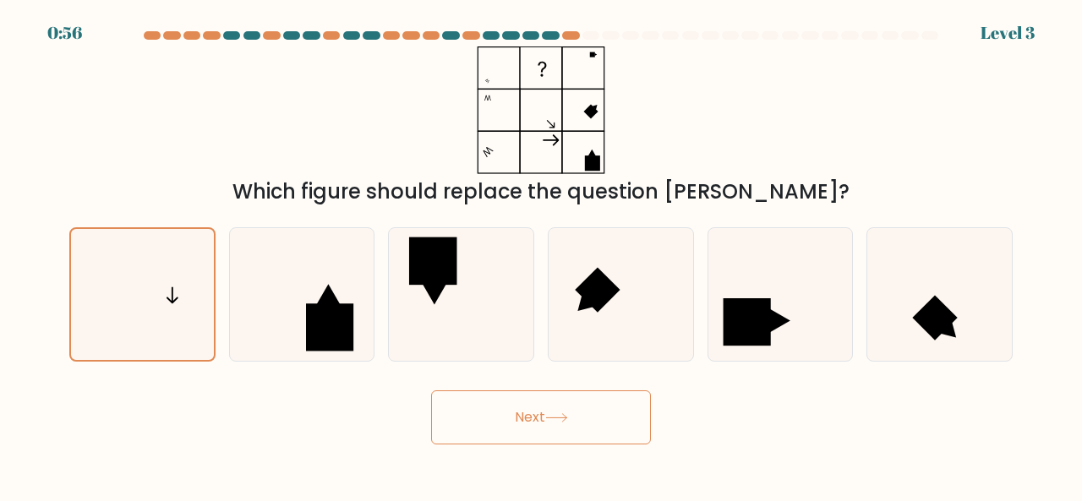
click at [535, 428] on button "Next" at bounding box center [541, 418] width 220 height 54
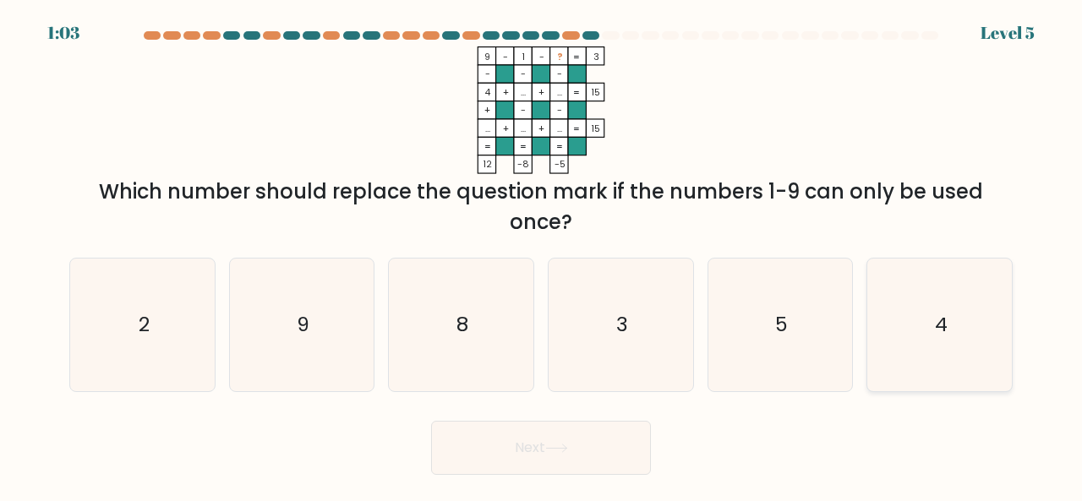
click at [952, 299] on icon "4" at bounding box center [939, 325] width 133 height 133
click at [542, 255] on input "f. 4" at bounding box center [541, 253] width 1 height 4
radio input "true"
click at [508, 457] on button "Next" at bounding box center [541, 448] width 220 height 54
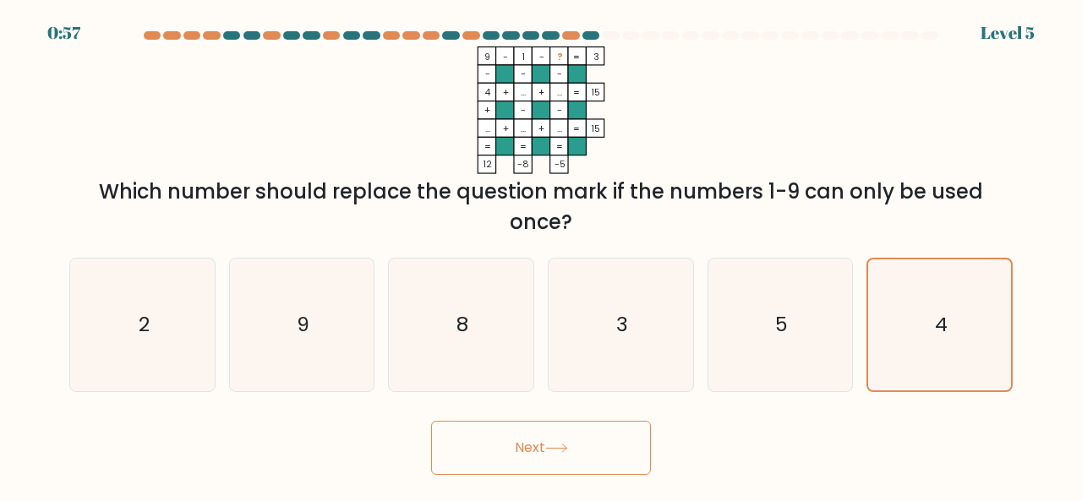
click at [569, 439] on button "Next" at bounding box center [541, 448] width 220 height 54
click at [500, 466] on button "Next" at bounding box center [541, 448] width 220 height 54
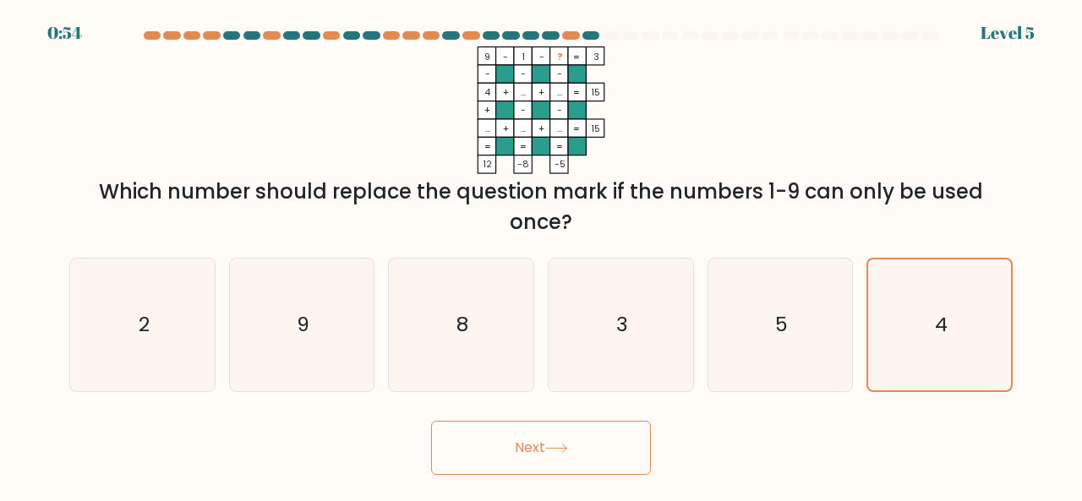
click at [500, 448] on button "Next" at bounding box center [541, 448] width 220 height 54
click at [544, 452] on button "Next" at bounding box center [541, 448] width 220 height 54
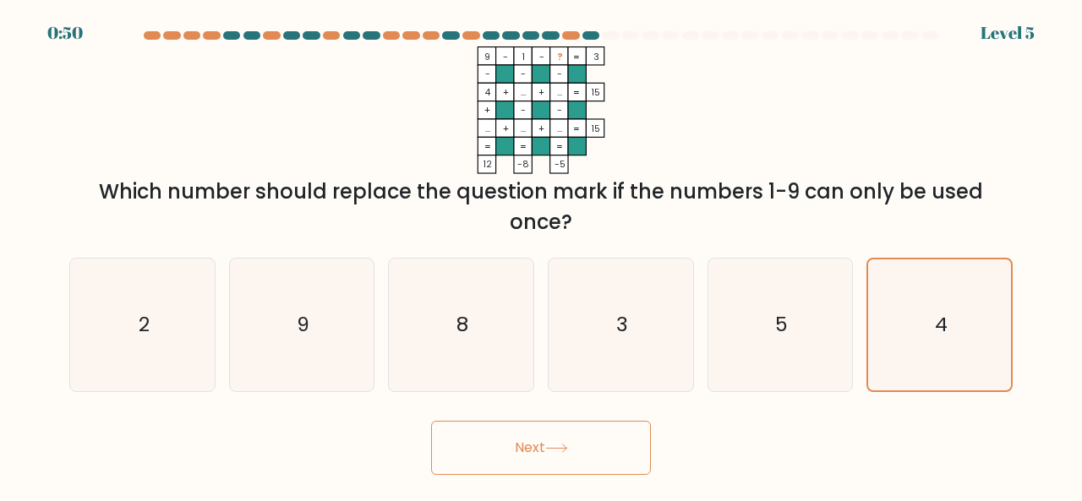
click at [544, 452] on button "Next" at bounding box center [541, 448] width 220 height 54
click at [563, 447] on icon at bounding box center [556, 449] width 20 height 8
click at [931, 334] on icon "4" at bounding box center [939, 324] width 131 height 131
click at [542, 255] on input "f. 4" at bounding box center [541, 253] width 1 height 4
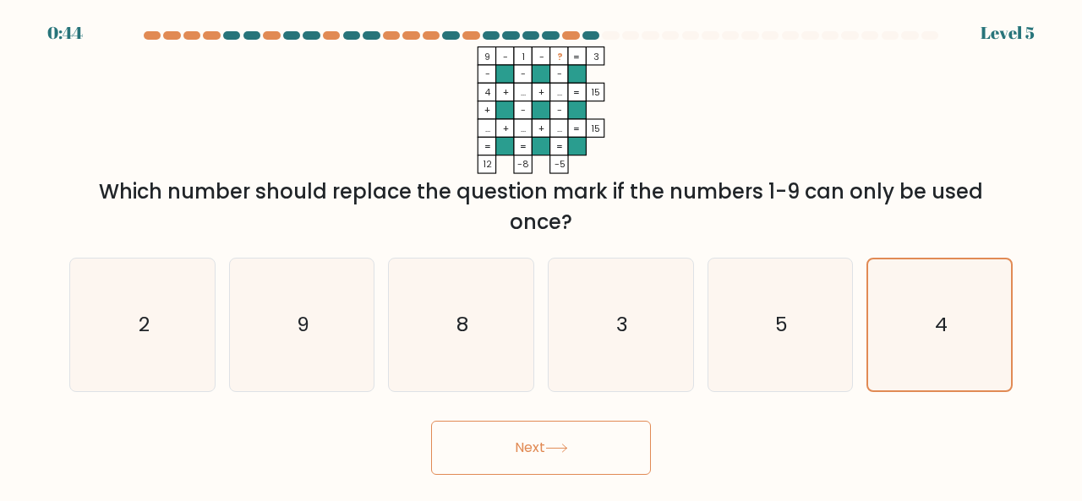
click at [536, 449] on button "Next" at bounding box center [541, 448] width 220 height 54
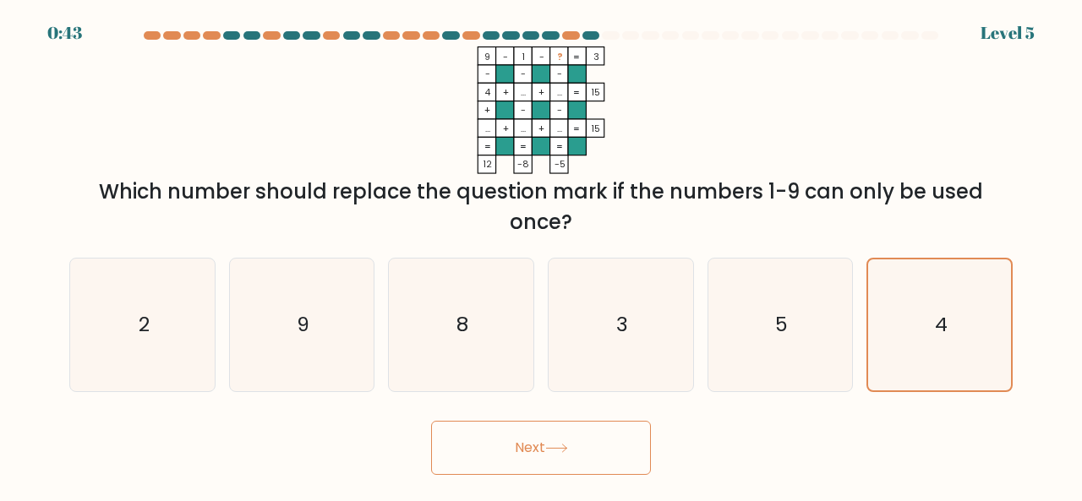
click at [536, 449] on button "Next" at bounding box center [541, 448] width 220 height 54
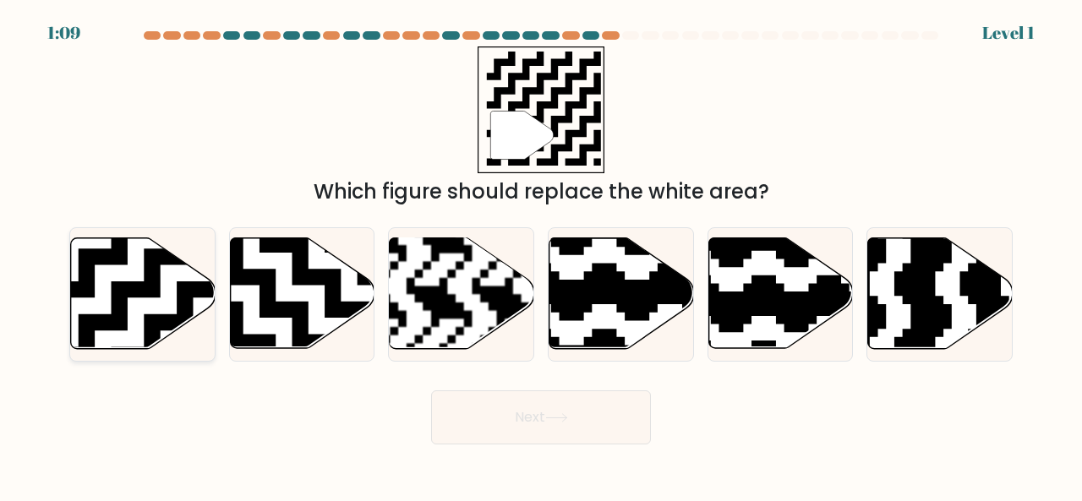
click at [188, 298] on icon at bounding box center [193, 232] width 262 height 262
click at [541, 255] on input "a." at bounding box center [541, 253] width 1 height 4
radio input "true"
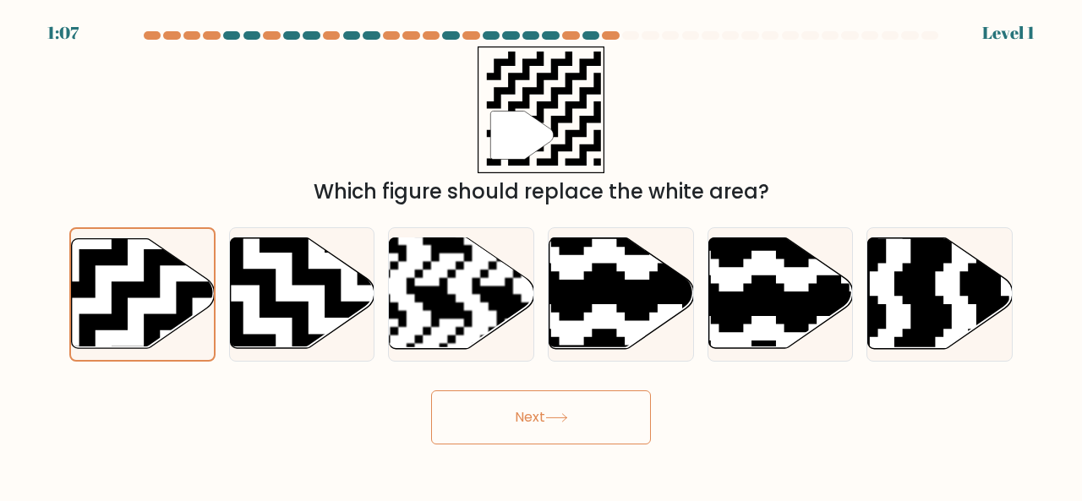
click at [534, 429] on button "Next" at bounding box center [541, 418] width 220 height 54
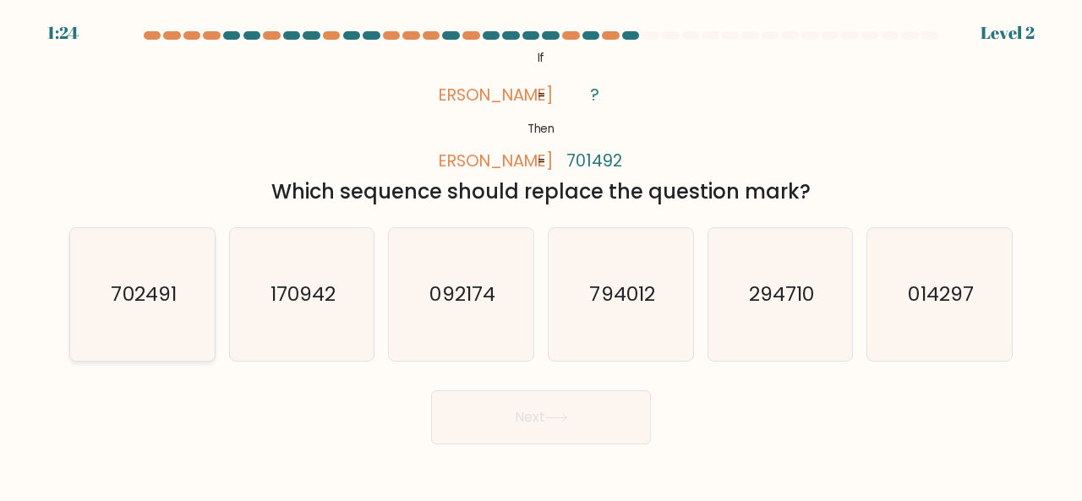
click at [174, 300] on text "702491" at bounding box center [143, 294] width 65 height 28
click at [541, 255] on input "a. 702491" at bounding box center [541, 253] width 1 height 4
radio input "true"
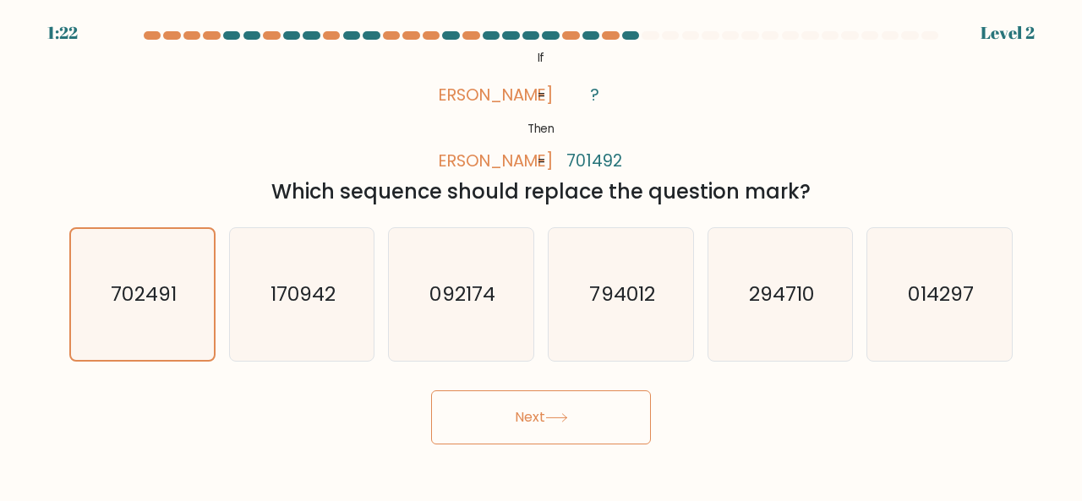
click at [522, 408] on button "Next" at bounding box center [541, 418] width 220 height 54
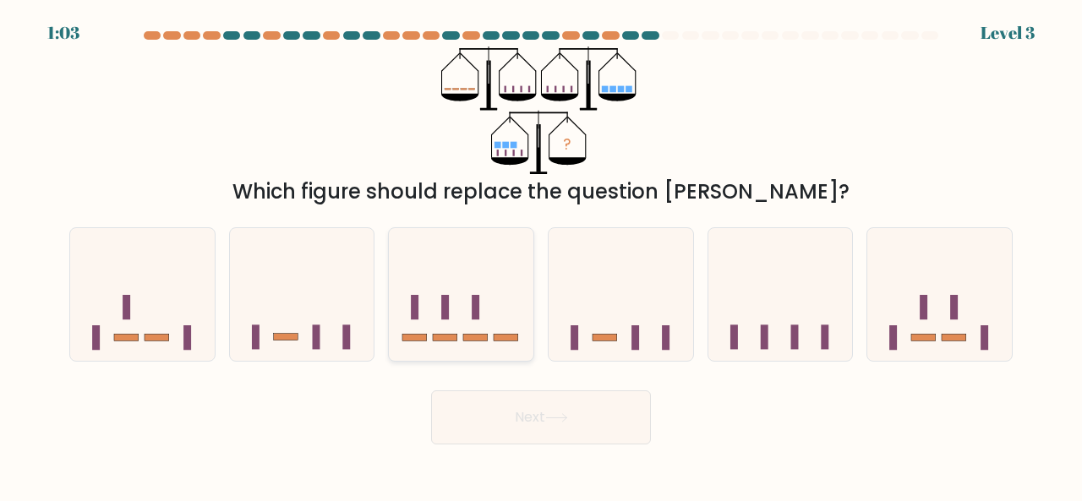
click at [482, 334] on rect at bounding box center [475, 337] width 25 height 7
click at [541, 255] on input "c." at bounding box center [541, 253] width 1 height 4
radio input "true"
click at [526, 416] on button "Next" at bounding box center [541, 418] width 220 height 54
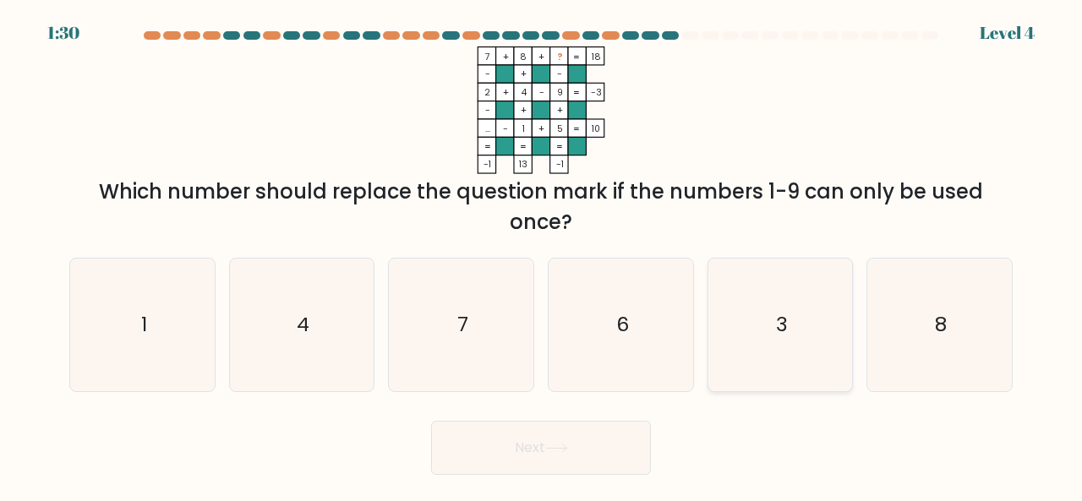
click at [784, 324] on text "3" at bounding box center [782, 324] width 12 height 28
click at [542, 255] on input "e. 3" at bounding box center [541, 253] width 1 height 4
radio input "true"
click at [583, 446] on button "Next" at bounding box center [541, 448] width 220 height 54
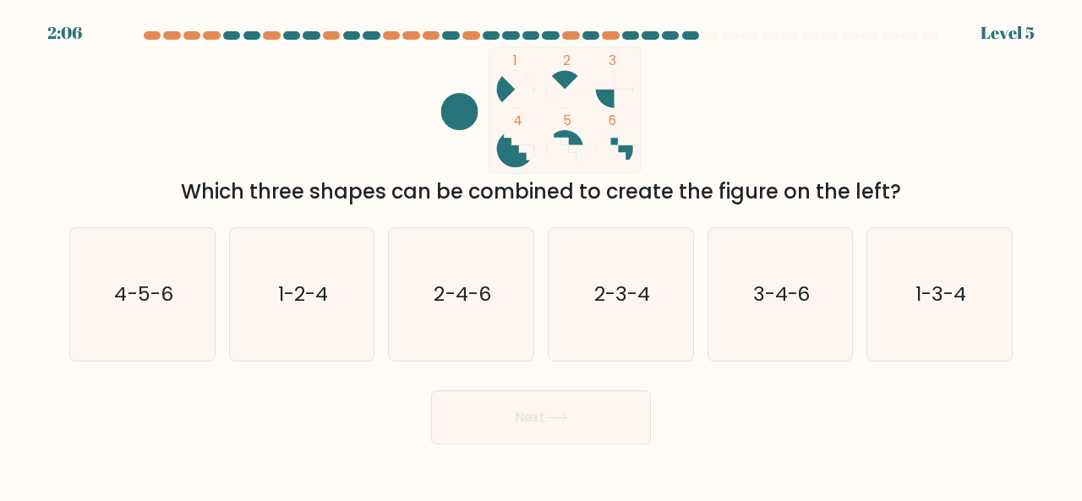
click at [567, 125] on tspan "5" at bounding box center [567, 121] width 8 height 18
click at [164, 315] on icon "4-5-6" at bounding box center [142, 294] width 133 height 133
click at [541, 255] on input "a. 4-5-6" at bounding box center [541, 253] width 1 height 4
radio input "true"
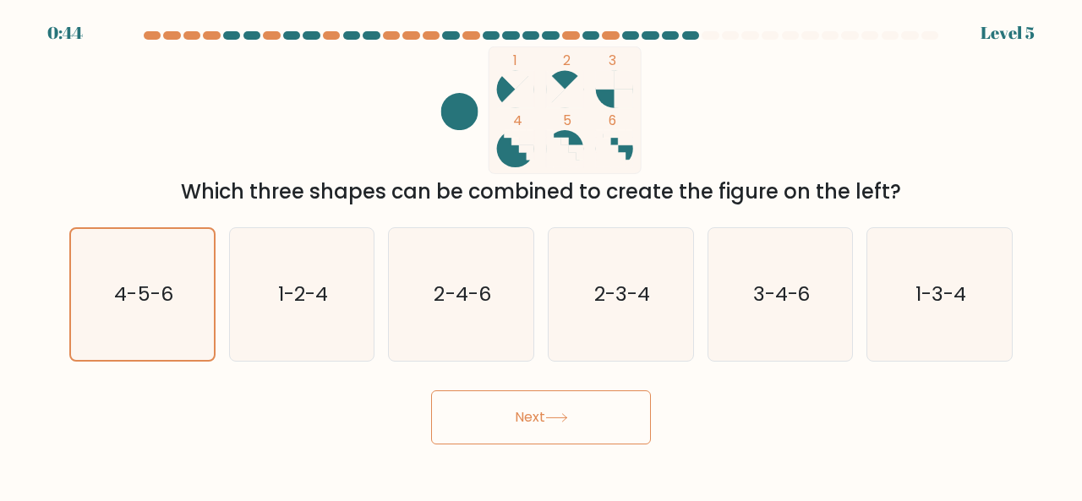
click at [563, 426] on button "Next" at bounding box center [541, 418] width 220 height 54
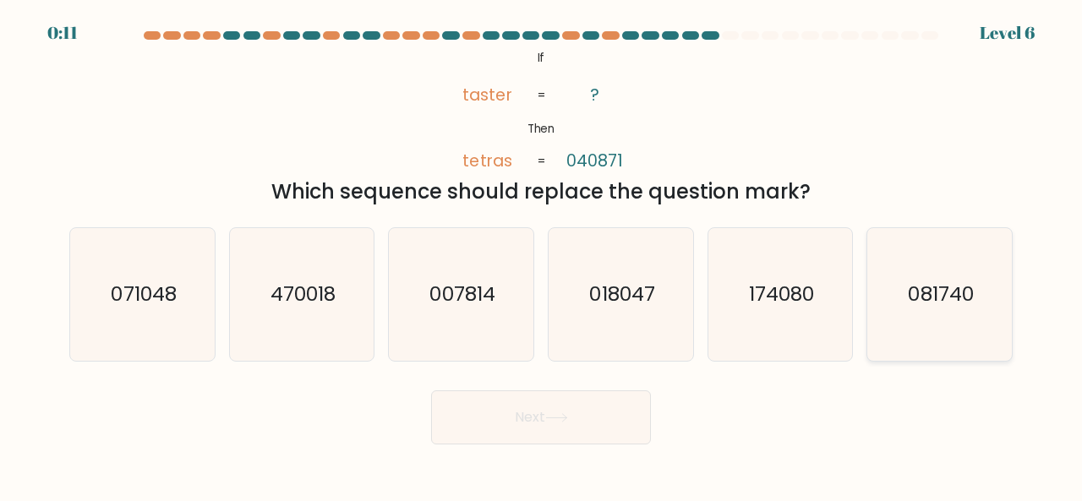
click at [968, 281] on text "081740" at bounding box center [941, 294] width 65 height 28
click at [542, 255] on input "f. 081740" at bounding box center [541, 253] width 1 height 4
radio input "true"
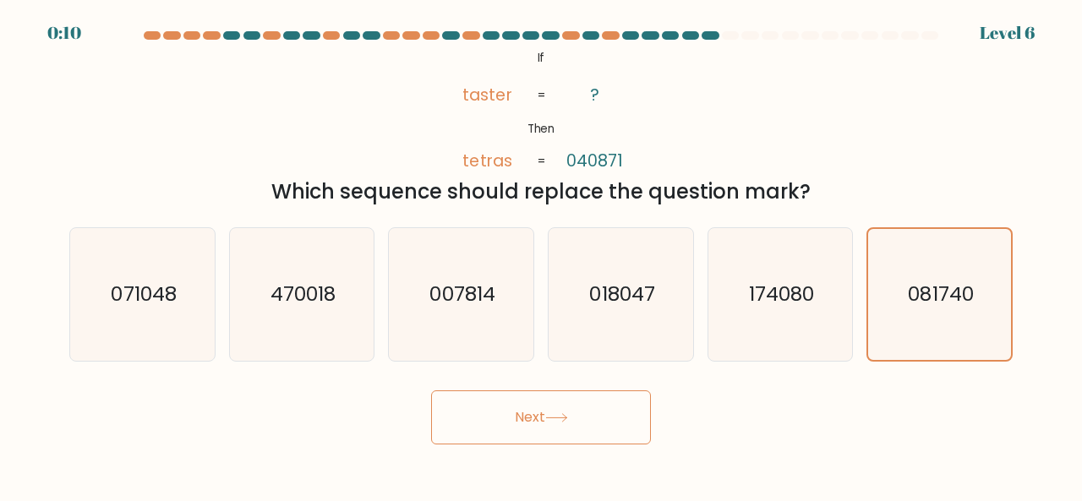
click at [542, 423] on button "Next" at bounding box center [541, 418] width 220 height 54
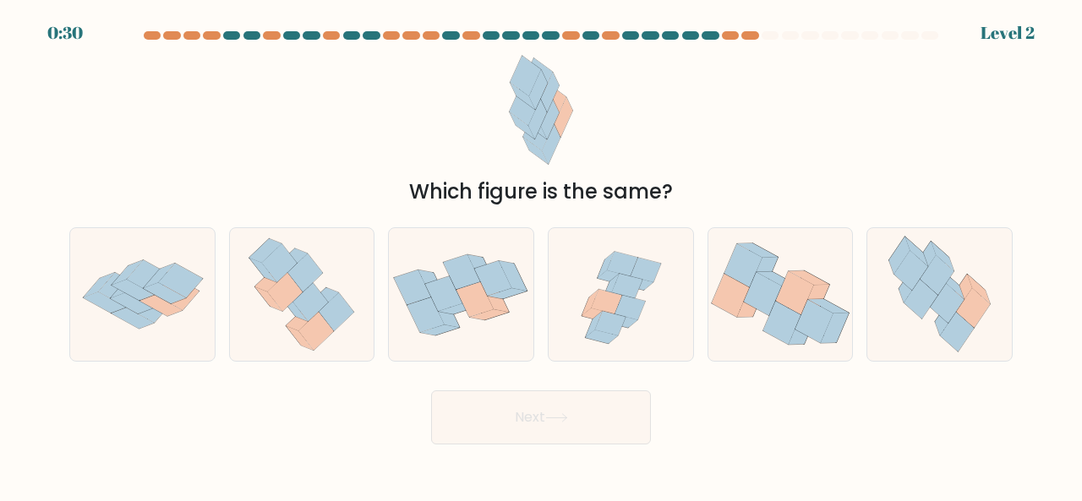
click at [739, 31] on at bounding box center [541, 35] width 798 height 8
click at [737, 31] on div at bounding box center [730, 35] width 17 height 8
click at [178, 292] on icon at bounding box center [180, 280] width 44 height 35
click at [541, 255] on input "a." at bounding box center [541, 253] width 1 height 4
radio input "true"
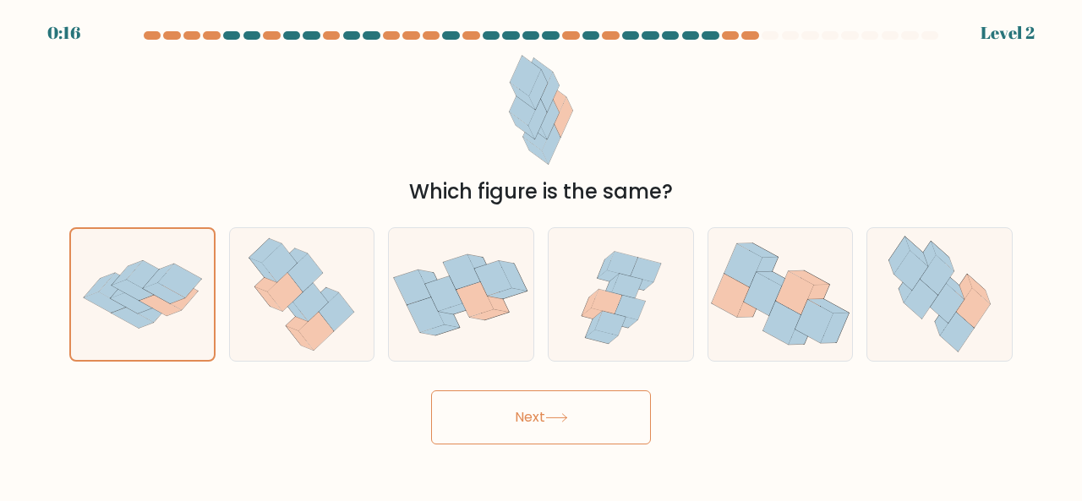
click at [522, 408] on button "Next" at bounding box center [541, 418] width 220 height 54
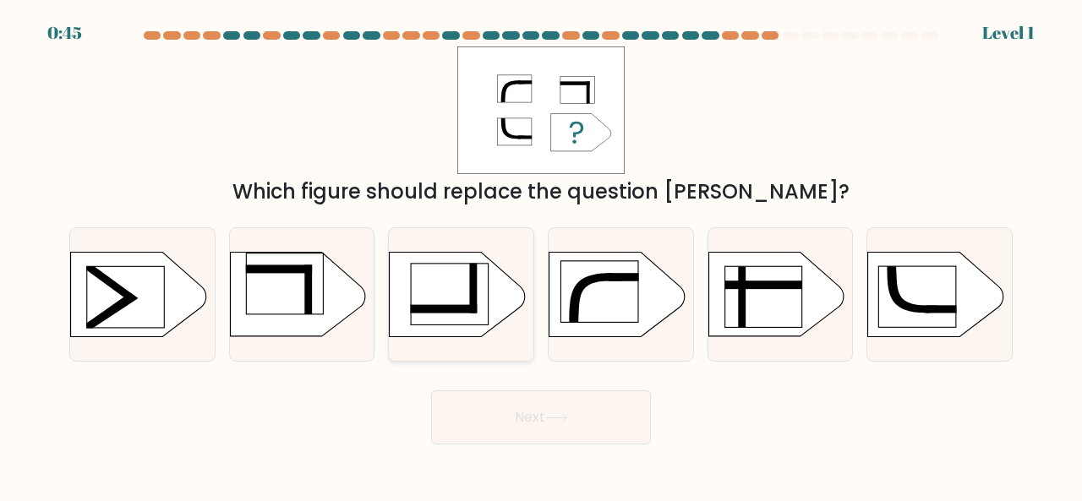
click at [461, 284] on rect at bounding box center [449, 294] width 77 height 61
click at [541, 255] on input "c." at bounding box center [541, 253] width 1 height 4
radio input "true"
click at [565, 407] on button "Next" at bounding box center [541, 418] width 220 height 54
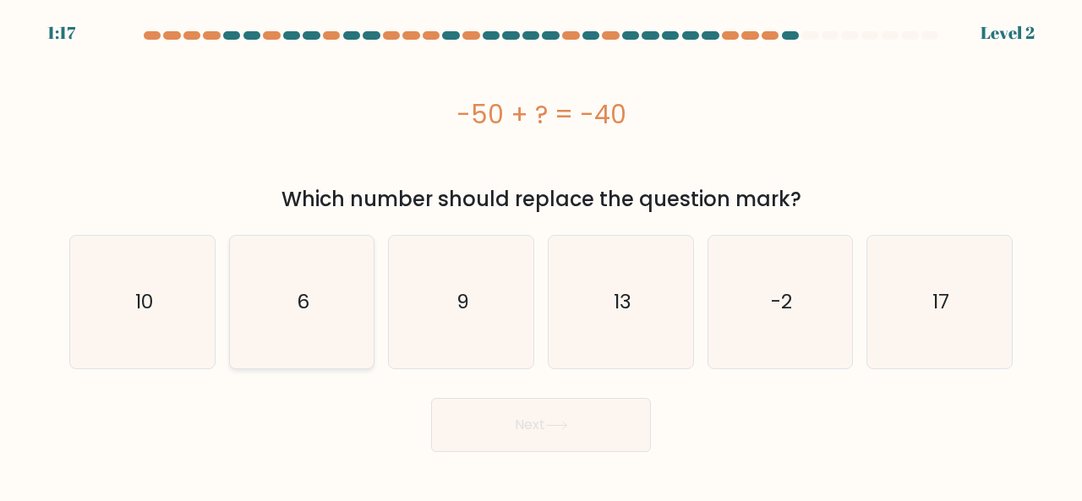
click at [303, 355] on icon "6" at bounding box center [302, 302] width 133 height 133
click at [541, 255] on input "b. 6" at bounding box center [541, 253] width 1 height 4
radio input "true"
click at [152, 239] on icon "10" at bounding box center [142, 302] width 133 height 133
click at [541, 251] on input "a. 10" at bounding box center [541, 253] width 1 height 4
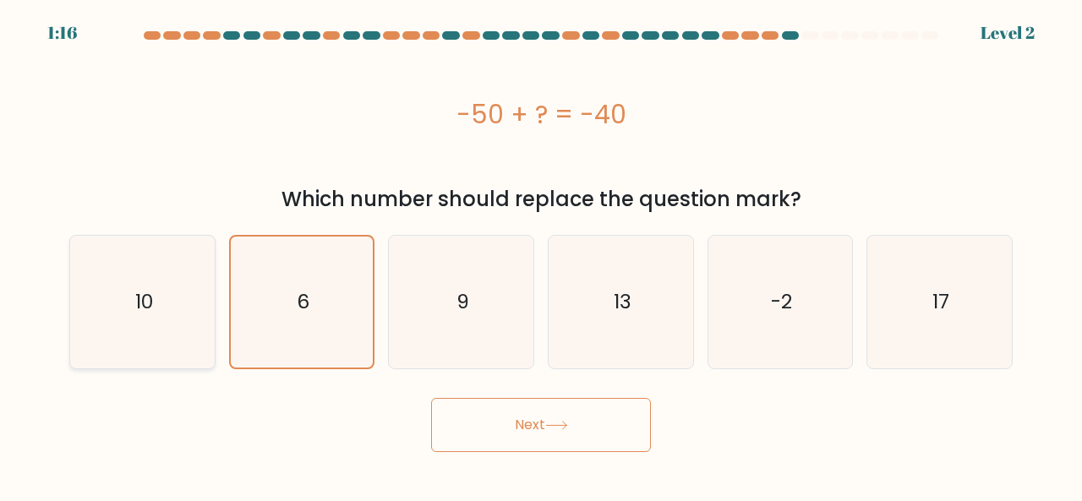
radio input "true"
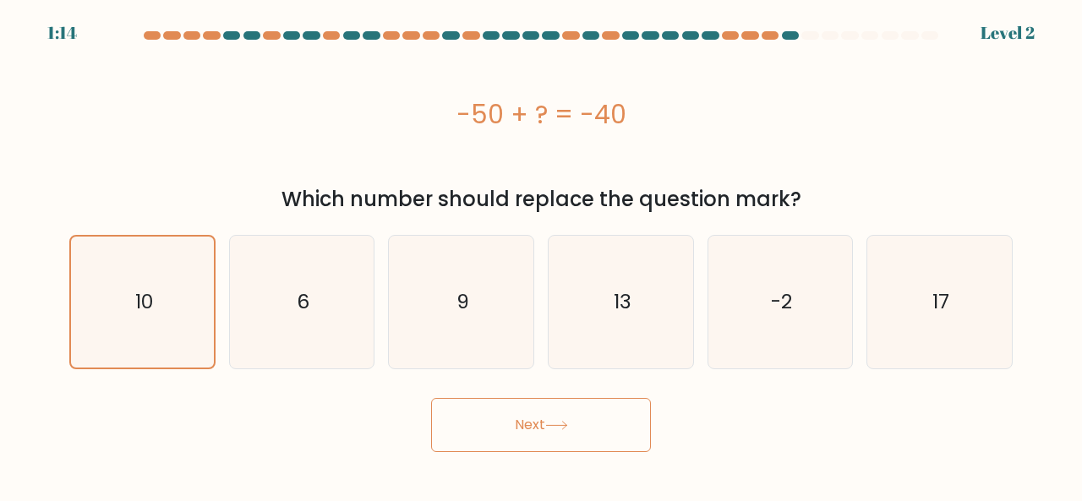
click at [486, 422] on button "Next" at bounding box center [541, 425] width 220 height 54
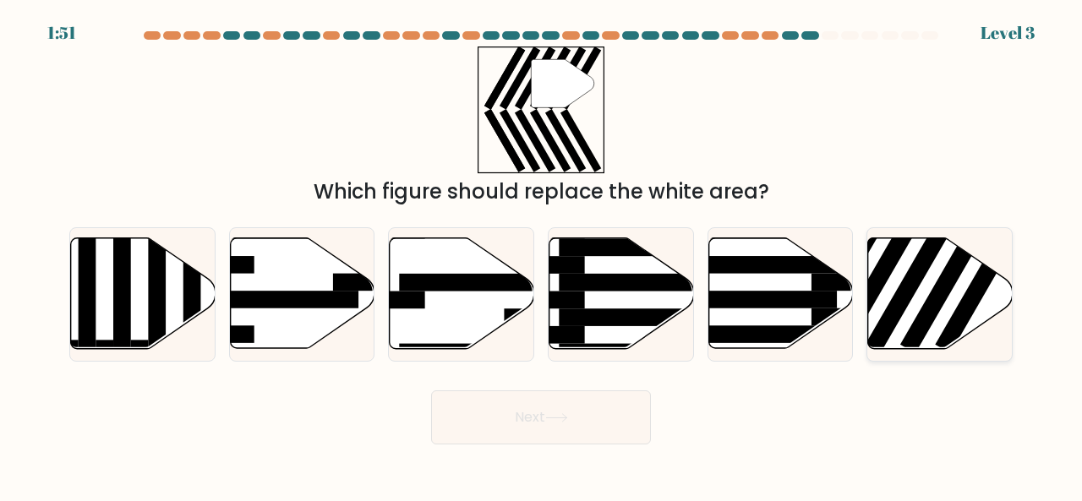
click at [915, 287] on rect at bounding box center [913, 281] width 94 height 145
click at [542, 255] on input "f." at bounding box center [541, 253] width 1 height 4
radio input "true"
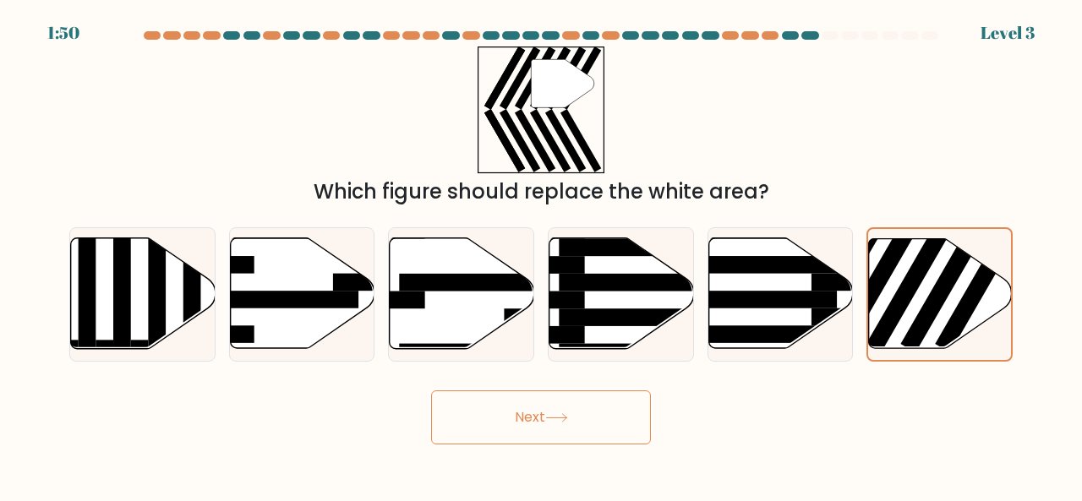
click at [586, 420] on button "Next" at bounding box center [541, 418] width 220 height 54
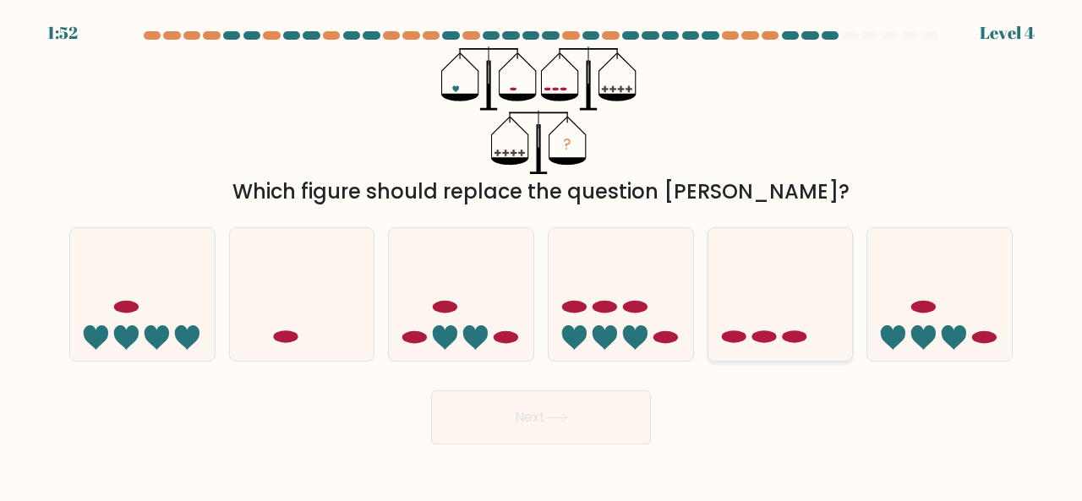
drag, startPoint x: 495, startPoint y: 316, endPoint x: 746, endPoint y: 332, distance: 250.7
click at [746, 332] on div "a. b. c." at bounding box center [541, 288] width 957 height 148
click at [759, 335] on ellipse at bounding box center [763, 337] width 25 height 13
click at [542, 255] on input "e." at bounding box center [541, 253] width 1 height 4
radio input "true"
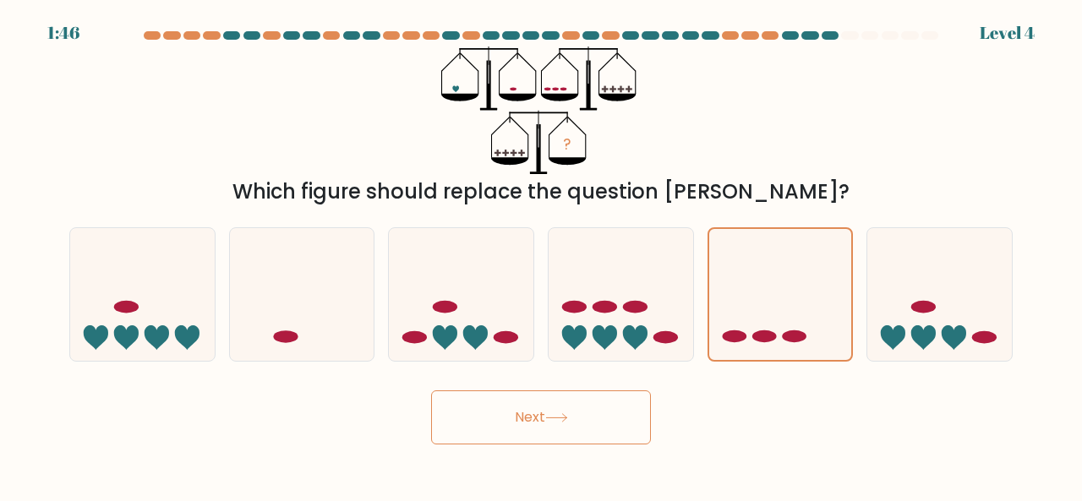
click at [571, 429] on button "Next" at bounding box center [541, 418] width 220 height 54
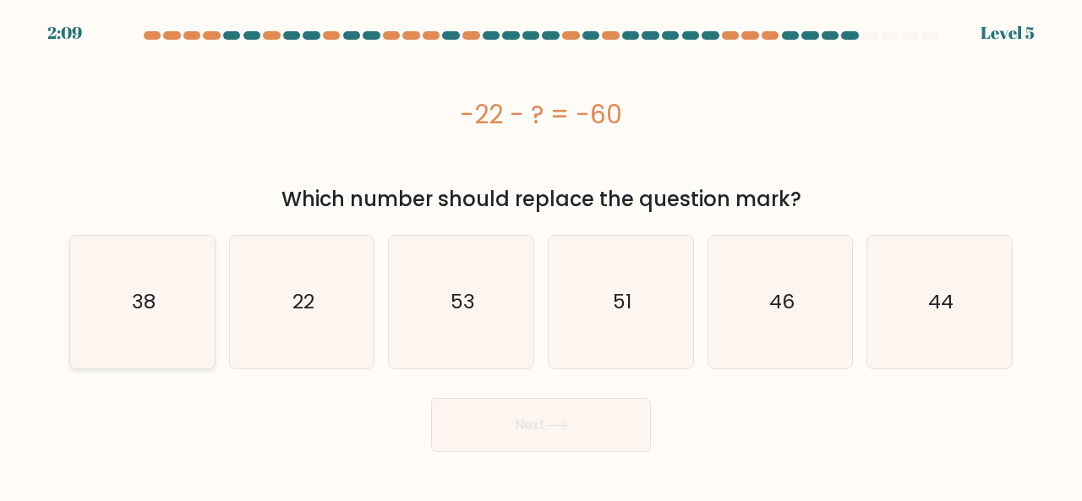
click at [157, 309] on icon "38" at bounding box center [142, 302] width 133 height 133
click at [541, 255] on input "a. 38" at bounding box center [541, 253] width 1 height 4
radio input "true"
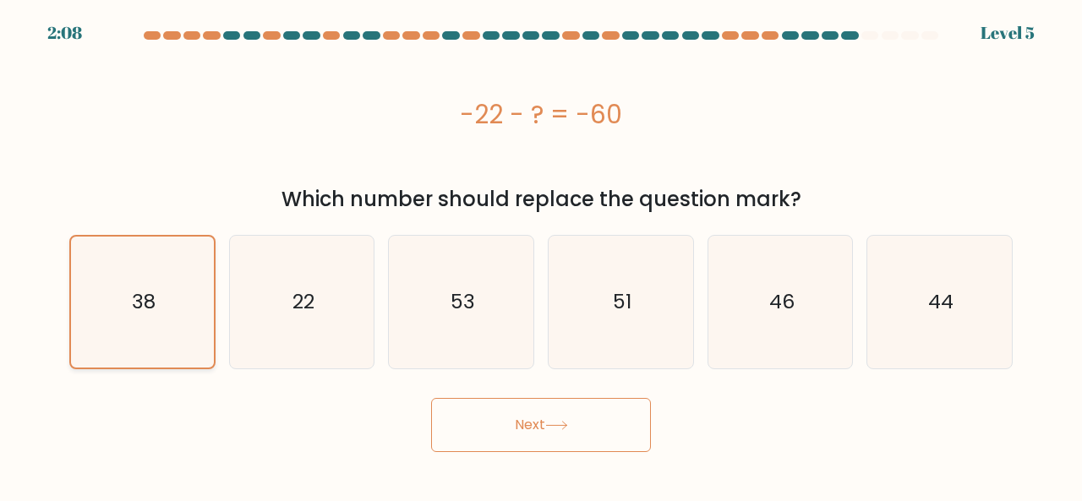
click at [157, 309] on icon "38" at bounding box center [142, 302] width 131 height 131
click at [541, 255] on input "a. 38" at bounding box center [541, 253] width 1 height 4
click at [502, 427] on button "Next" at bounding box center [541, 425] width 220 height 54
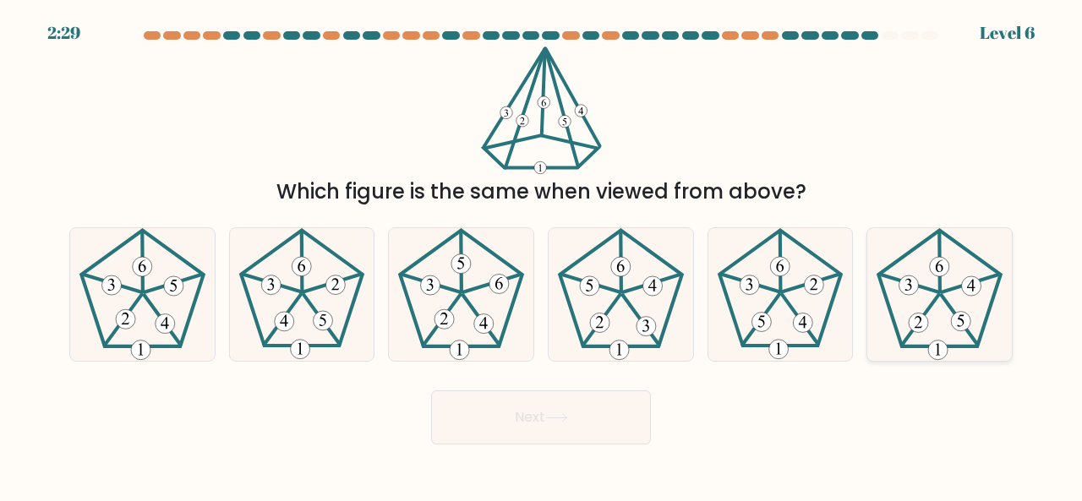
click at [948, 313] on icon at bounding box center [939, 294] width 133 height 133
click at [542, 255] on input "f." at bounding box center [541, 253] width 1 height 4
radio input "true"
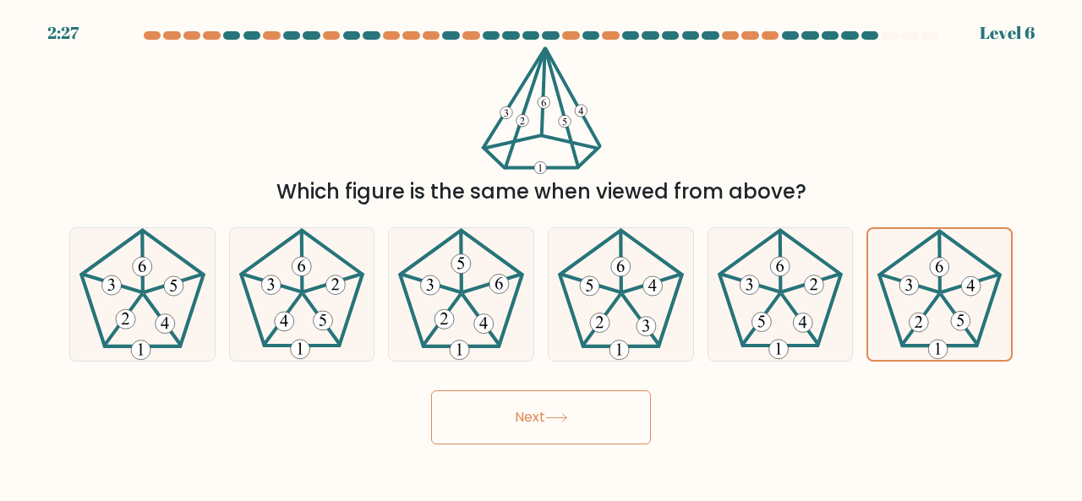
click at [550, 402] on button "Next" at bounding box center [541, 418] width 220 height 54
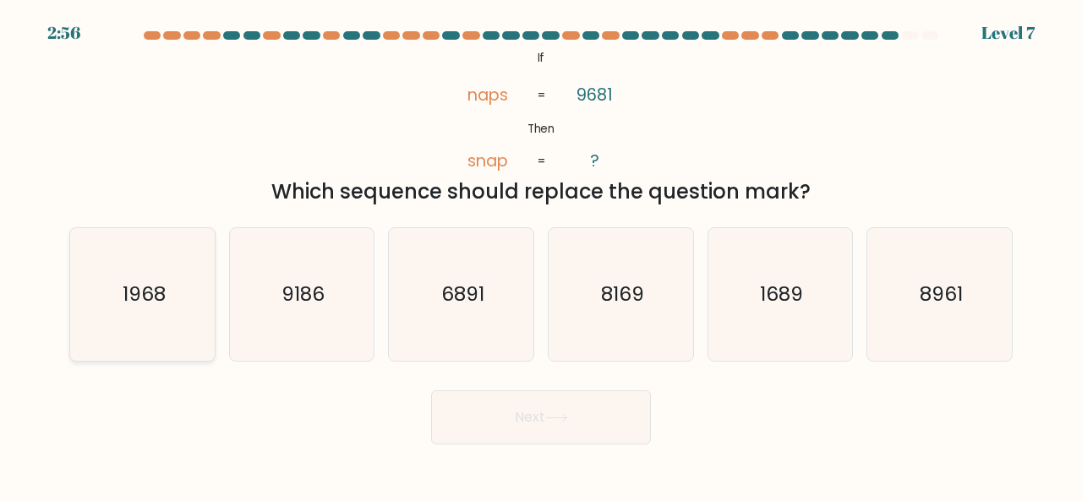
click at [158, 323] on icon "1968" at bounding box center [142, 294] width 133 height 133
click at [541, 255] on input "a. 1968" at bounding box center [541, 253] width 1 height 4
radio input "true"
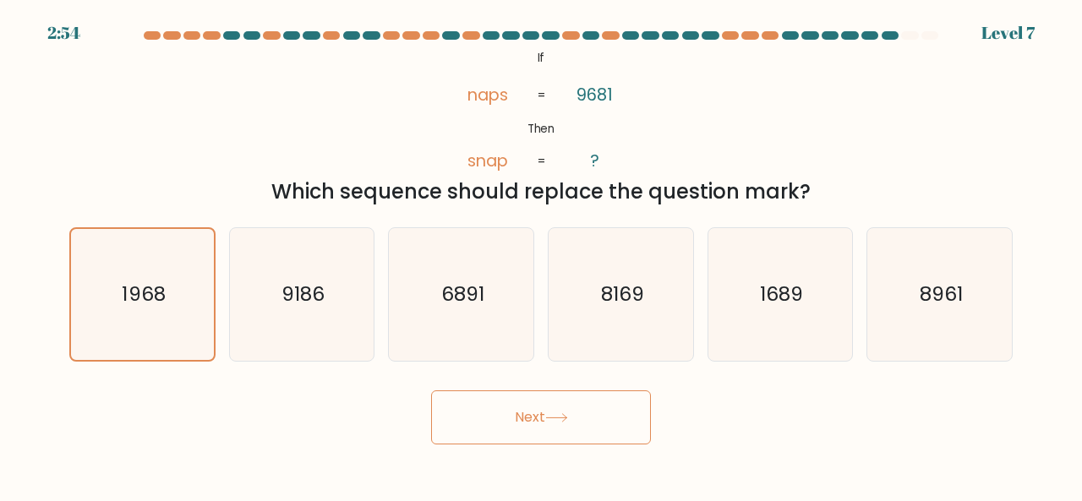
click at [494, 421] on button "Next" at bounding box center [541, 418] width 220 height 54
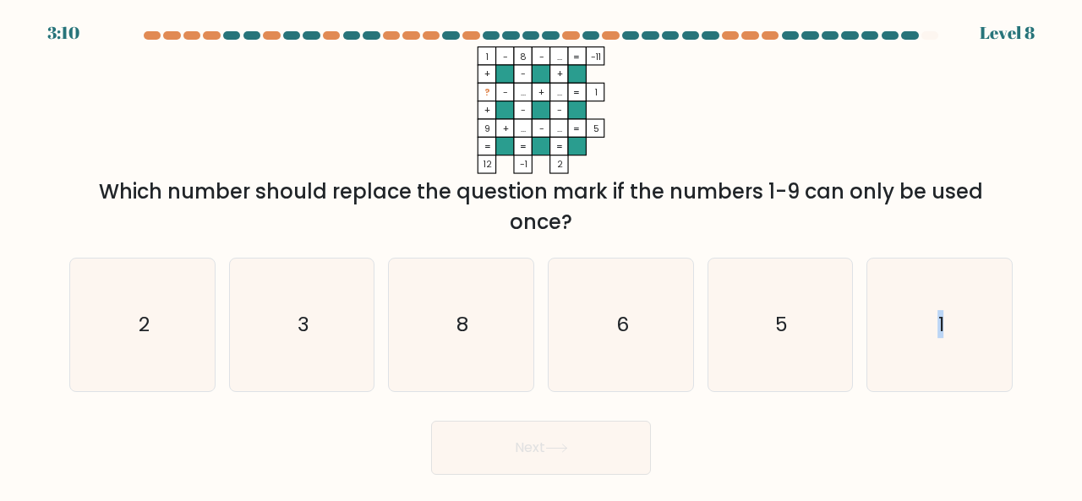
drag, startPoint x: 928, startPoint y: 354, endPoint x: 656, endPoint y: 427, distance: 281.7
click at [656, 427] on form at bounding box center [541, 253] width 1082 height 444
click at [918, 349] on icon "1" at bounding box center [939, 325] width 133 height 133
click at [542, 255] on input "f. 1" at bounding box center [541, 253] width 1 height 4
radio input "true"
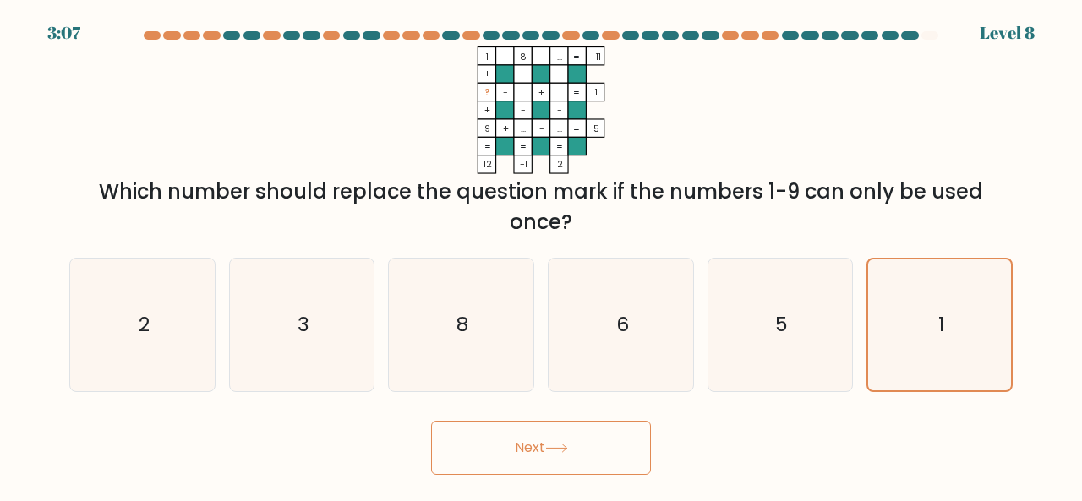
click at [603, 462] on button "Next" at bounding box center [541, 448] width 220 height 54
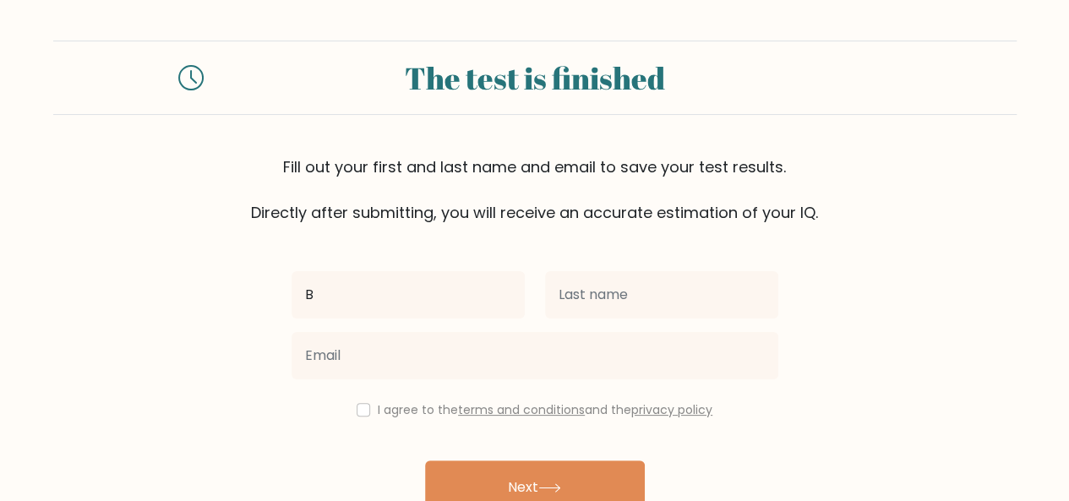
type input "Blessing"
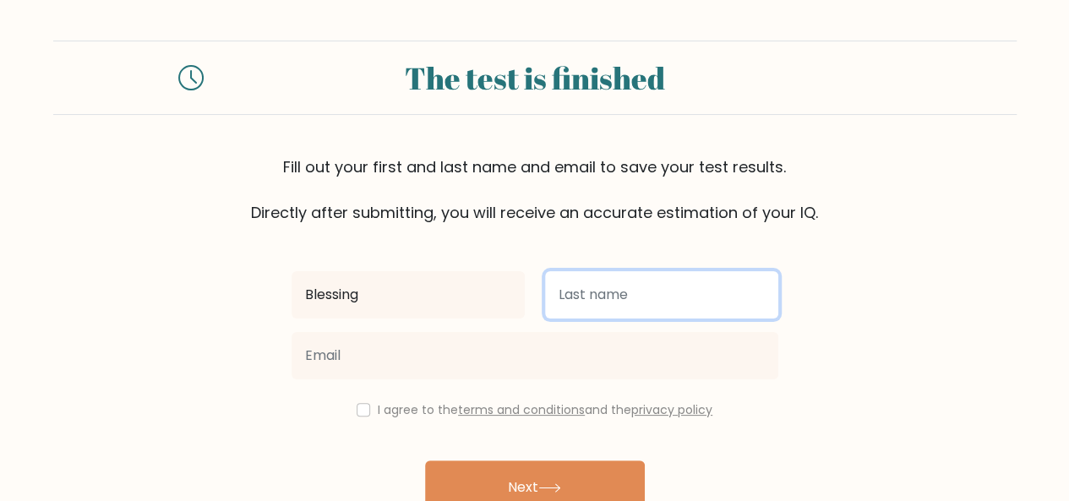
click at [587, 278] on input "text" at bounding box center [661, 294] width 233 height 47
type input "Ekpo"
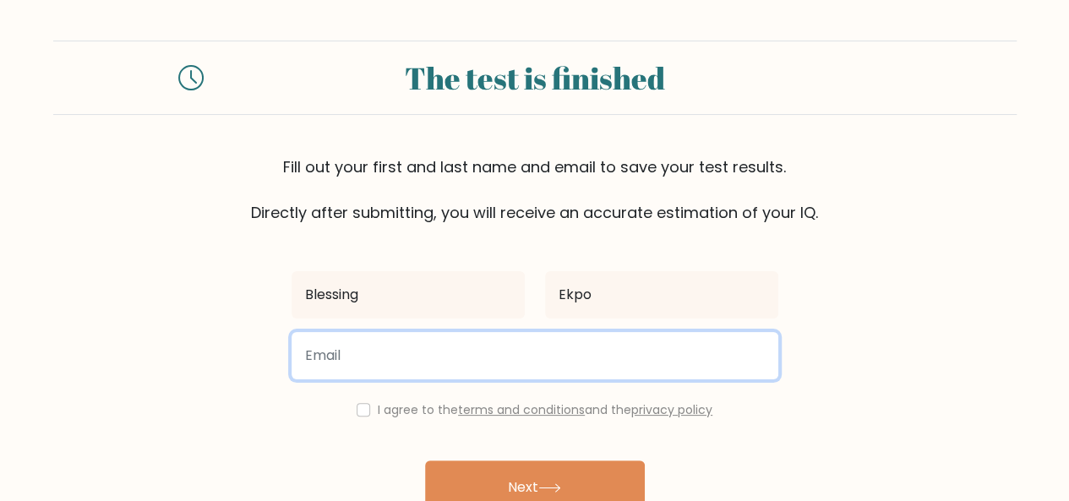
click at [503, 347] on input "email" at bounding box center [535, 355] width 487 height 47
type input "ekpoblessing101@gmail.com"
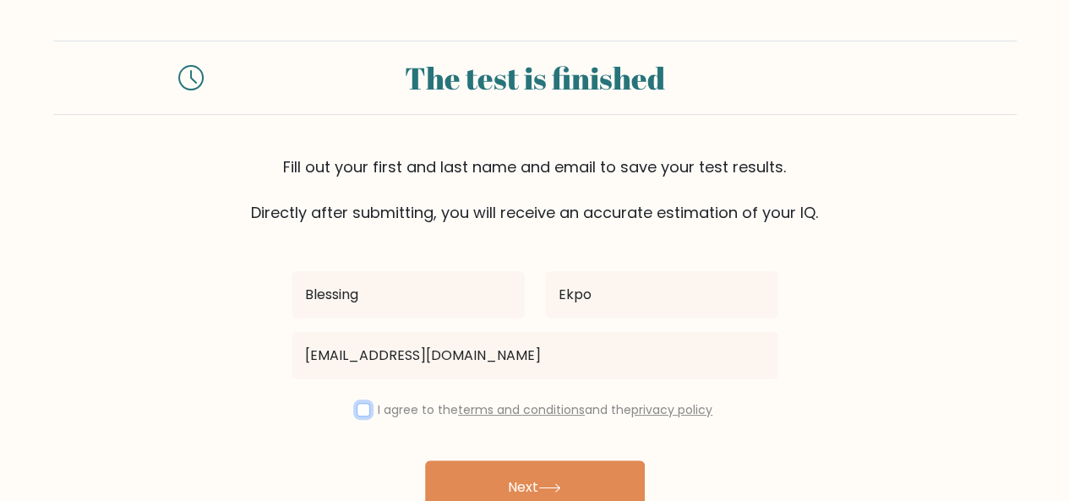
click at [357, 407] on input "checkbox" at bounding box center [364, 410] width 14 height 14
checkbox input "true"
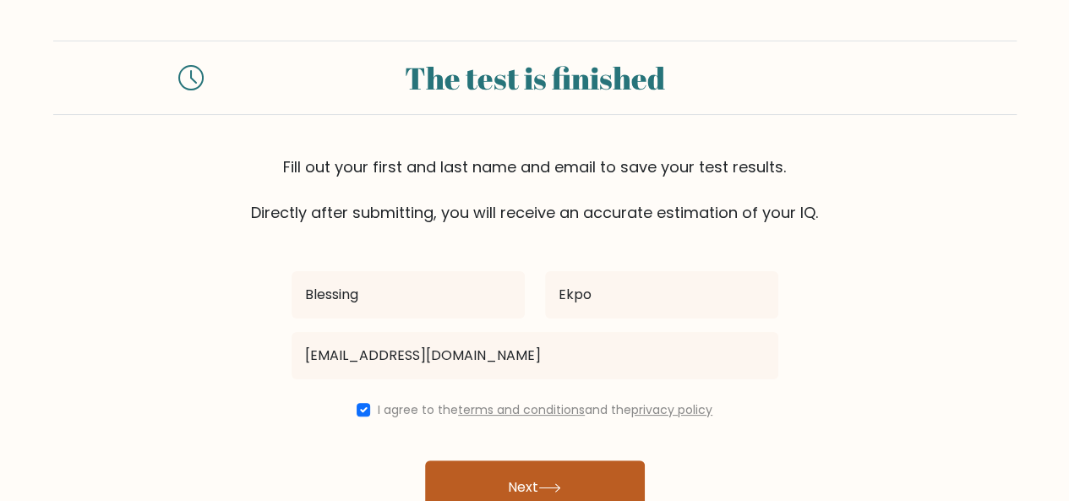
click at [533, 481] on button "Next" at bounding box center [535, 488] width 220 height 54
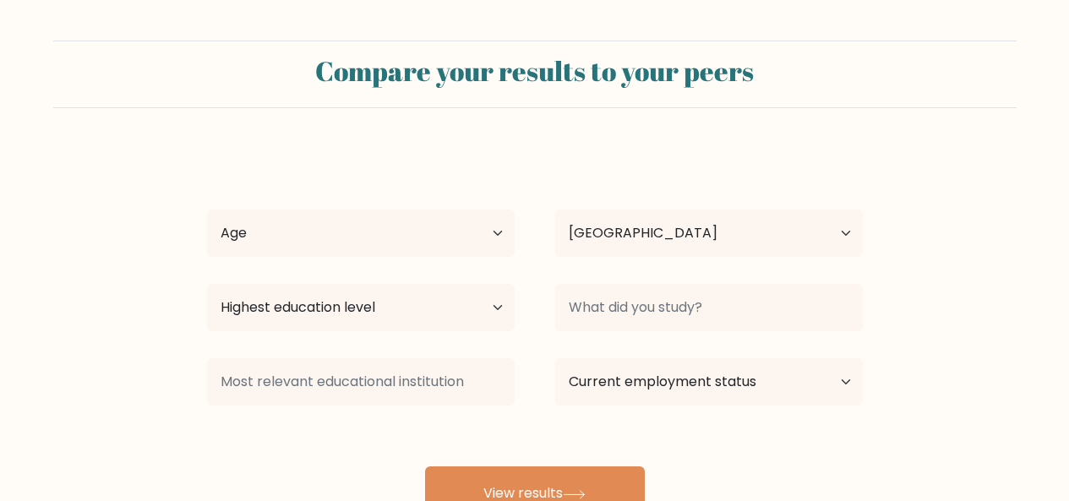
select select "NG"
click at [500, 237] on select "Age Under [DEMOGRAPHIC_DATA] [DEMOGRAPHIC_DATA] [DEMOGRAPHIC_DATA] [DEMOGRAPHIC…" at bounding box center [361, 233] width 308 height 47
select select "25_34"
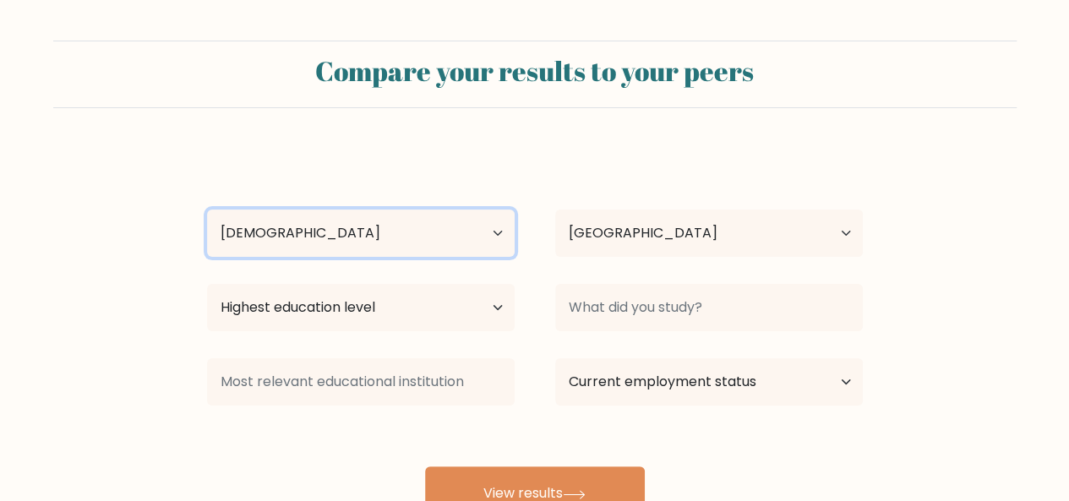
click at [207, 210] on select "Age Under [DEMOGRAPHIC_DATA] [DEMOGRAPHIC_DATA] [DEMOGRAPHIC_DATA] [DEMOGRAPHIC…" at bounding box center [361, 233] width 308 height 47
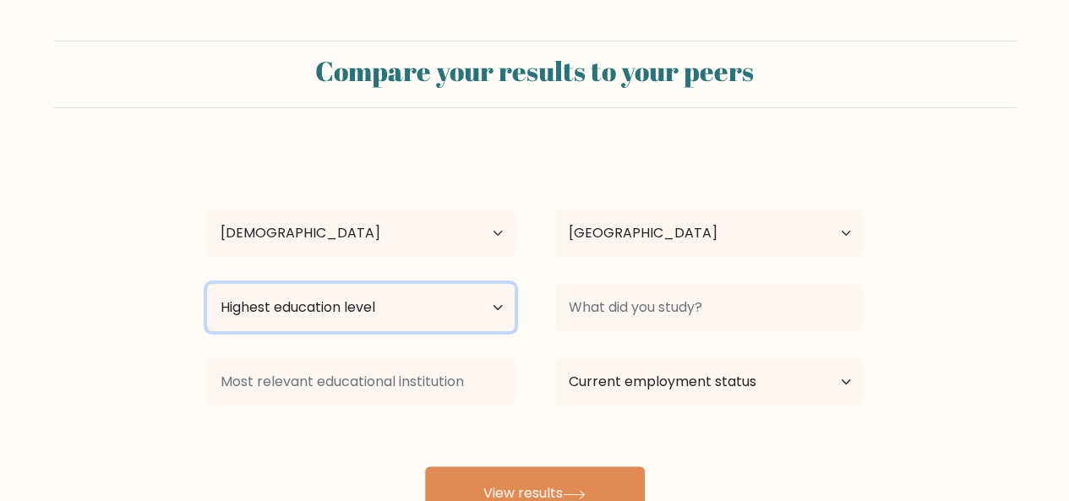
click at [500, 309] on select "Highest education level No schooling Primary Lower Secondary Upper Secondary Oc…" at bounding box center [361, 307] width 308 height 47
select select "bachelors_degree"
click at [207, 284] on select "Highest education level No schooling Primary Lower Secondary Upper Secondary Oc…" at bounding box center [361, 307] width 308 height 47
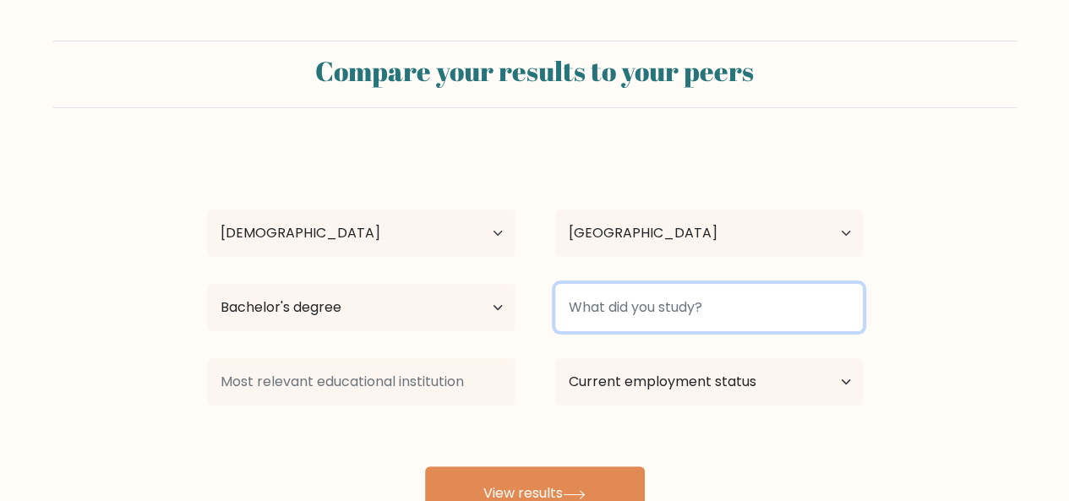
click at [666, 300] on input at bounding box center [709, 307] width 308 height 47
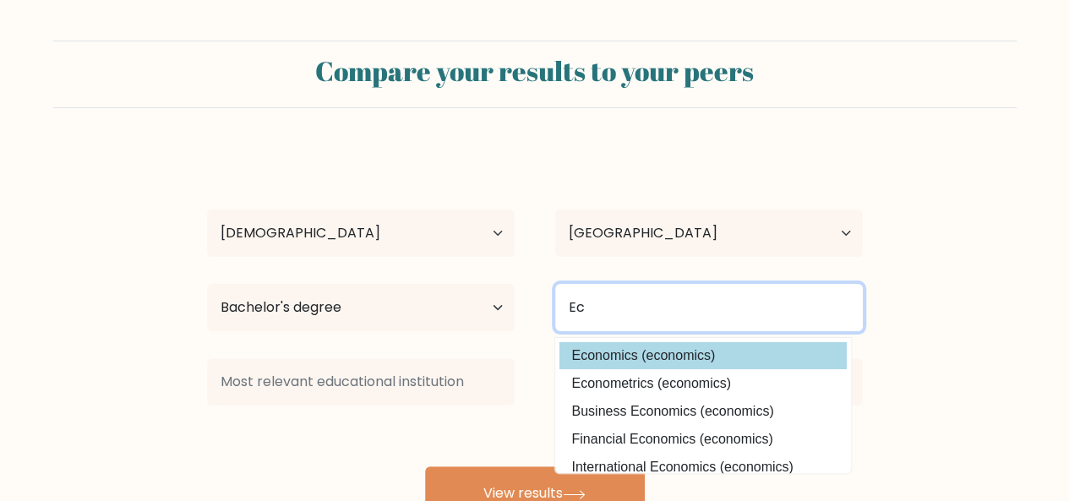
type input "Ec"
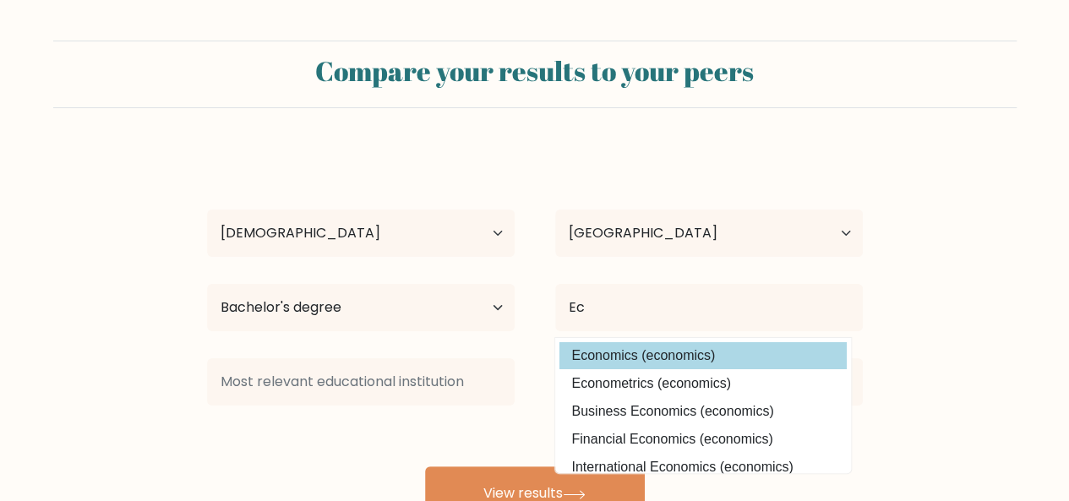
click at [639, 360] on div "Blessing Ekpo Age Under 18 years old 18-24 years old 25-34 years old 35-44 year…" at bounding box center [535, 335] width 676 height 372
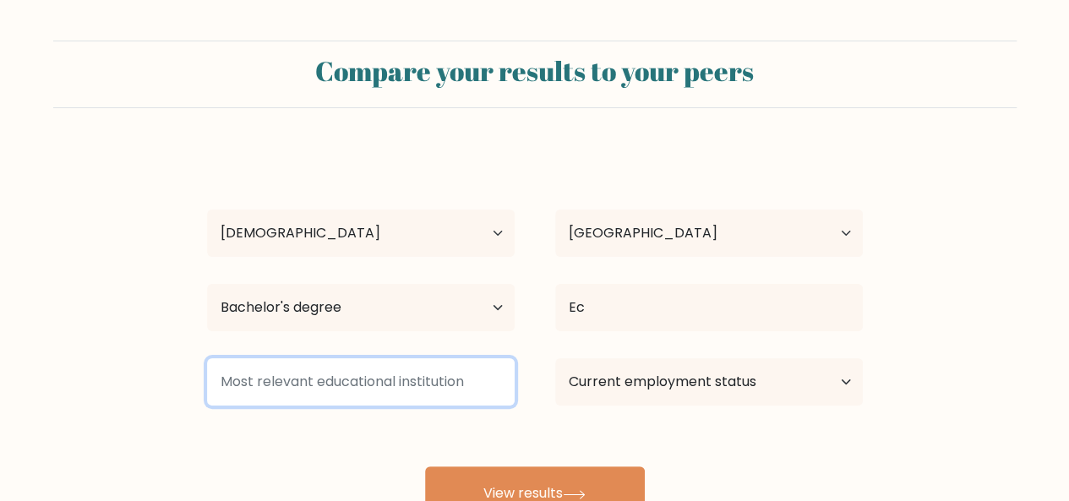
click at [409, 375] on input at bounding box center [361, 381] width 308 height 47
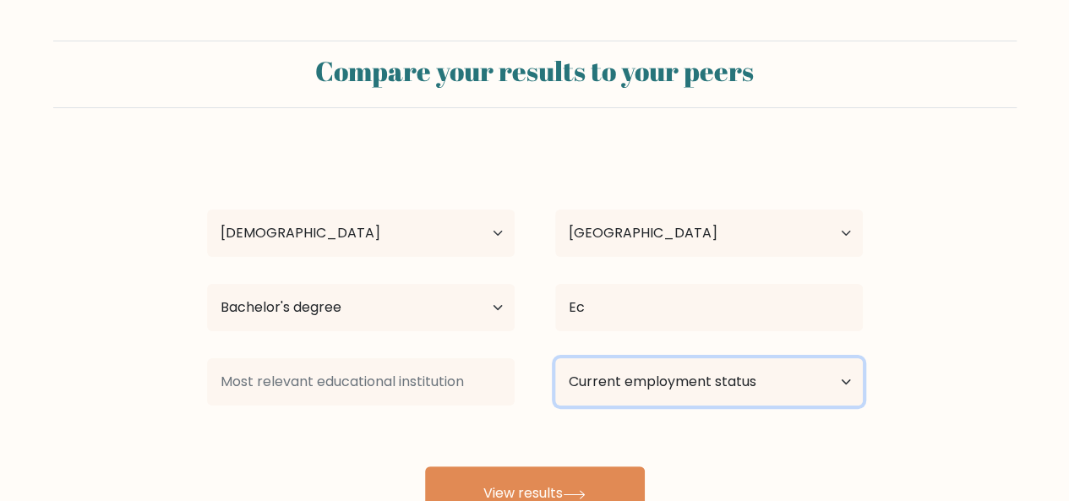
click at [847, 373] on select "Current employment status Employed Student Retired Other / prefer not to answer" at bounding box center [709, 381] width 308 height 47
click at [555, 358] on select "Current employment status Employed Student Retired Other / prefer not to answer" at bounding box center [709, 381] width 308 height 47
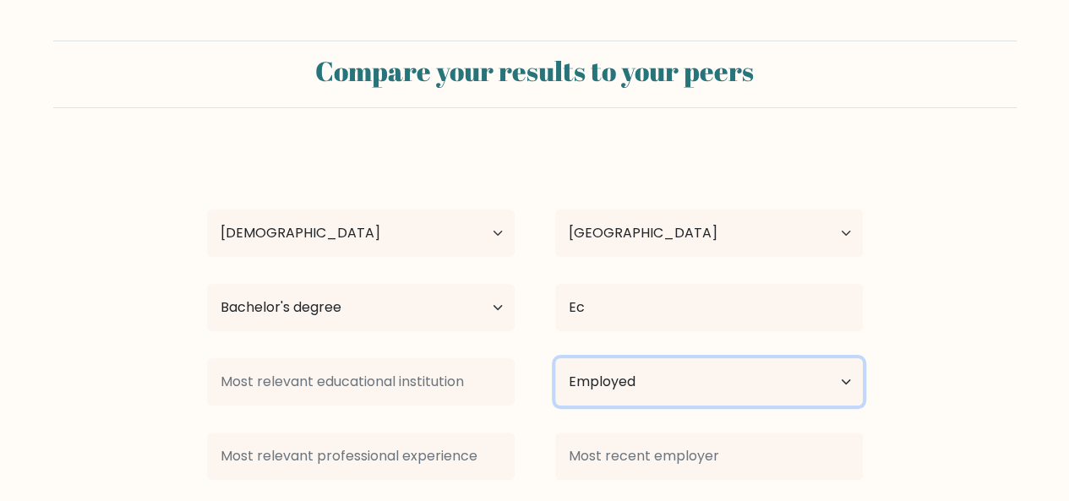
click at [847, 388] on select "Current employment status Employed Student Retired Other / prefer not to answer" at bounding box center [709, 381] width 308 height 47
select select "other"
click at [555, 358] on select "Current employment status Employed Student Retired Other / prefer not to answer" at bounding box center [709, 381] width 308 height 47
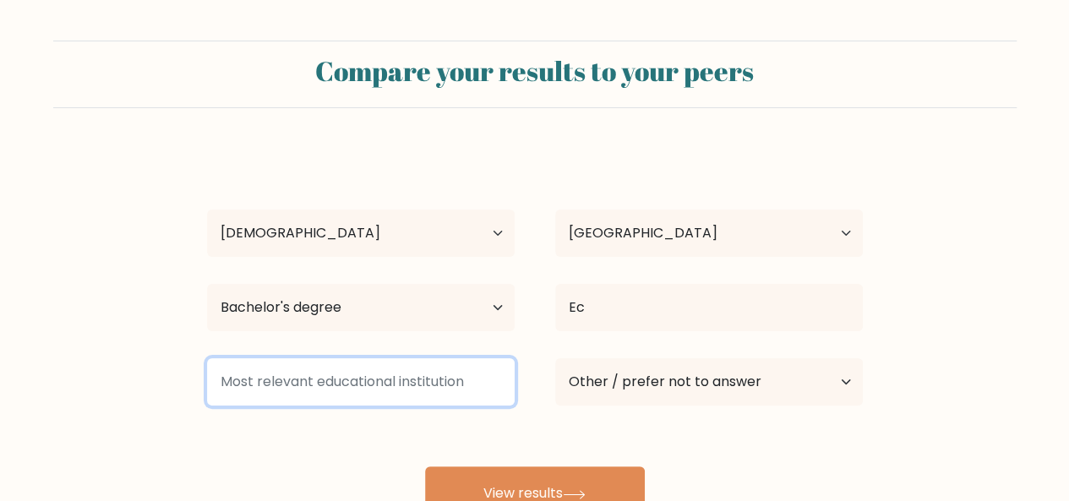
click at [351, 395] on input at bounding box center [361, 381] width 308 height 47
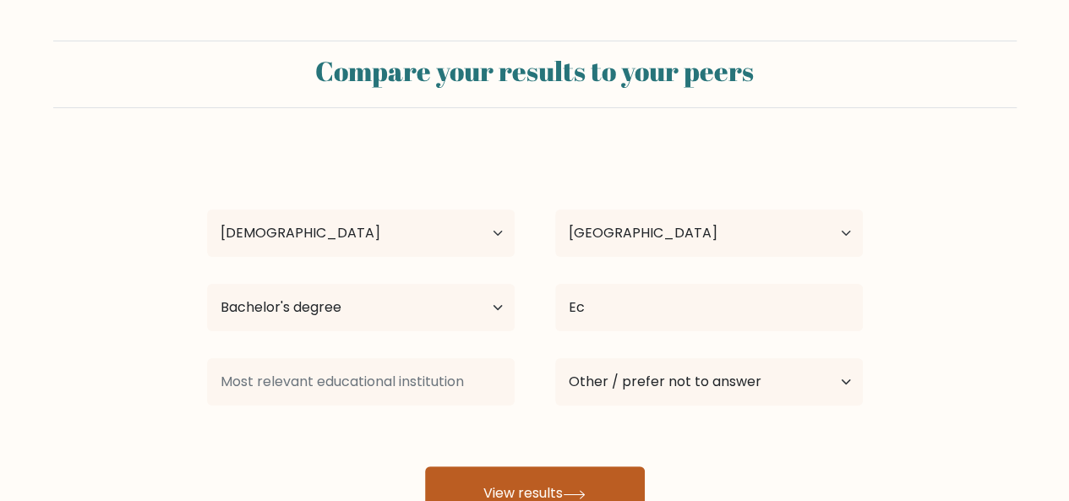
click at [526, 474] on button "View results" at bounding box center [535, 494] width 220 height 54
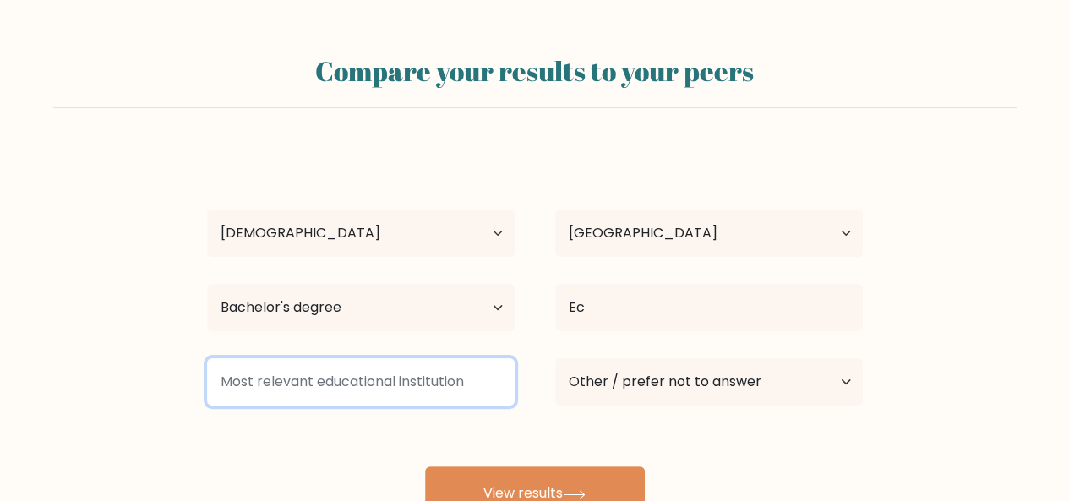
click at [394, 374] on input at bounding box center [361, 381] width 308 height 47
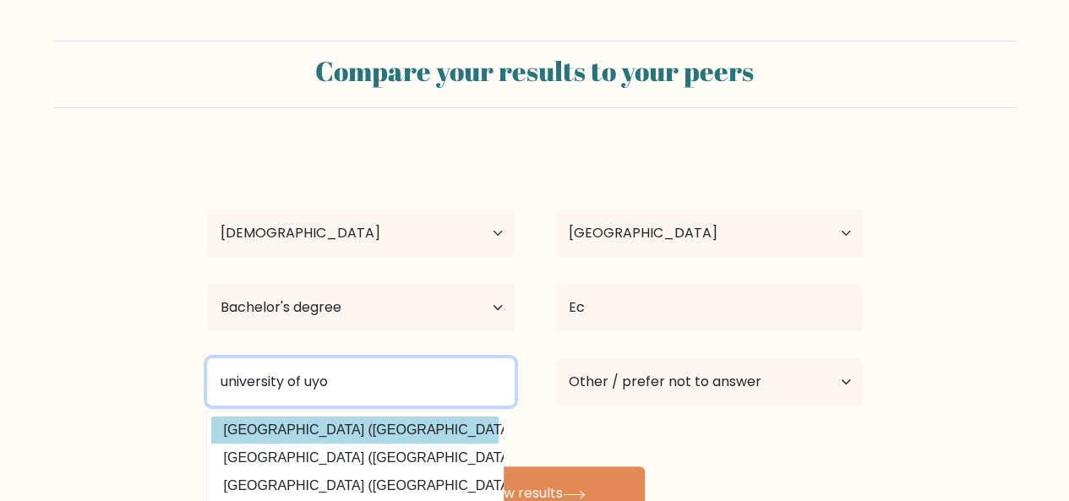
type input "university of uyo"
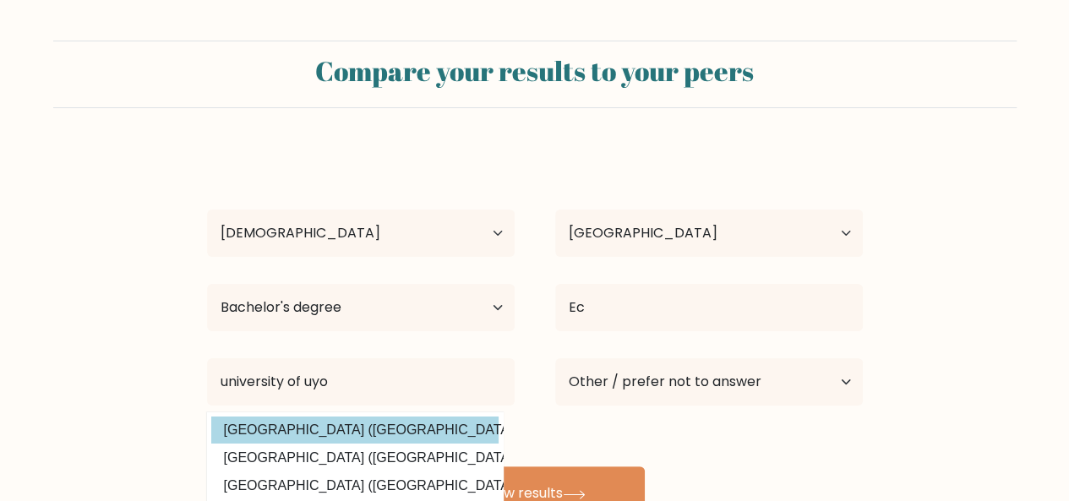
click at [369, 437] on div "Blessing Ekpo Age Under 18 years old 18-24 years old 25-34 years old 35-44 year…" at bounding box center [535, 335] width 676 height 372
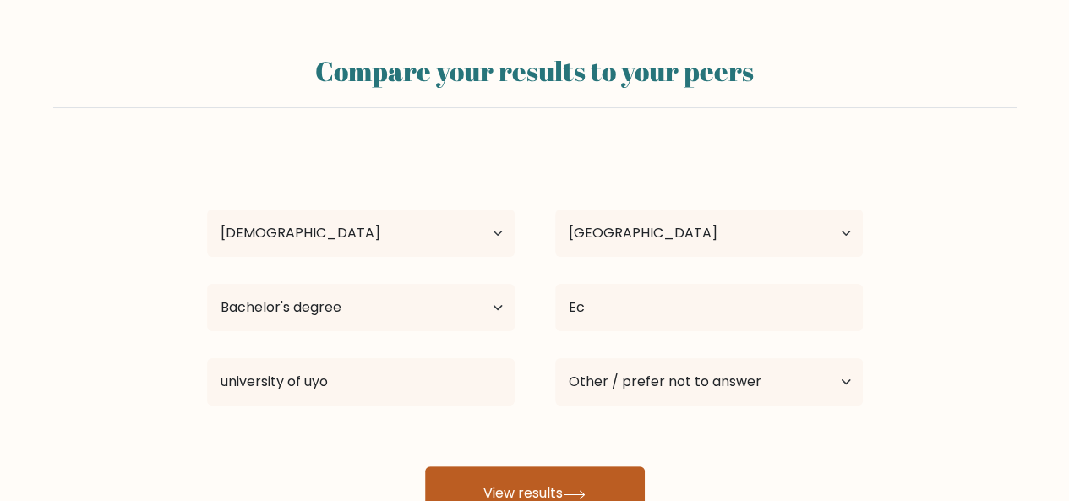
click at [506, 488] on button "View results" at bounding box center [535, 494] width 220 height 54
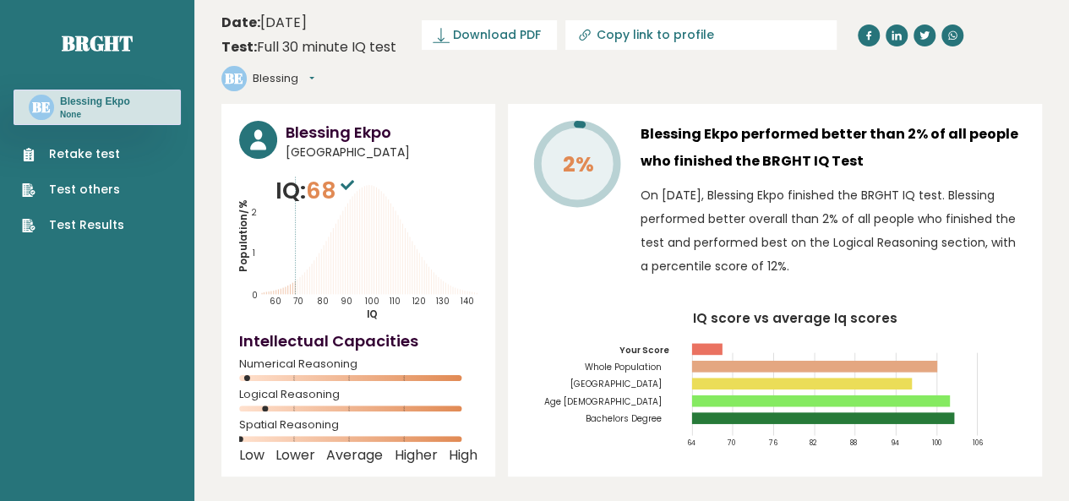
click at [86, 161] on link "Retake test" at bounding box center [73, 154] width 102 height 18
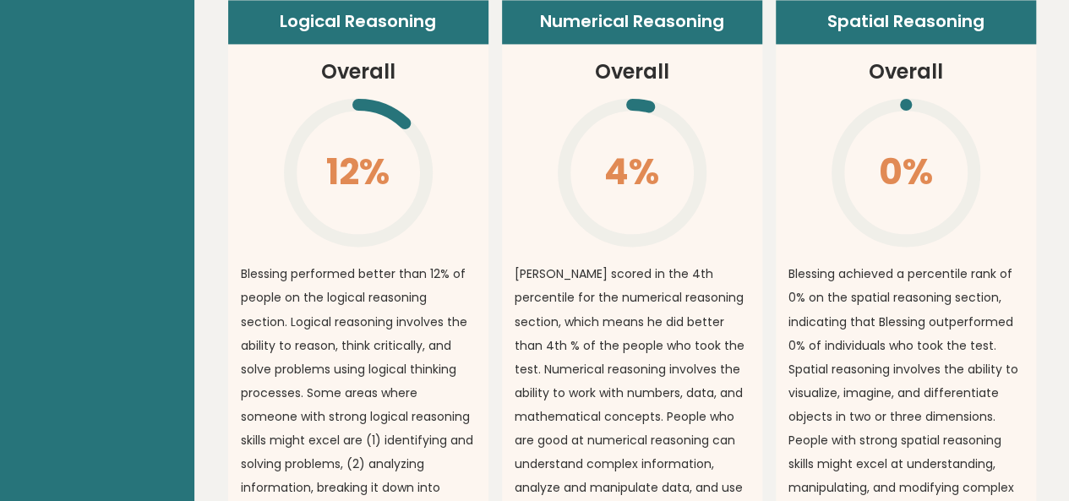
scroll to position [1285, 0]
